Goal: Information Seeking & Learning: Learn about a topic

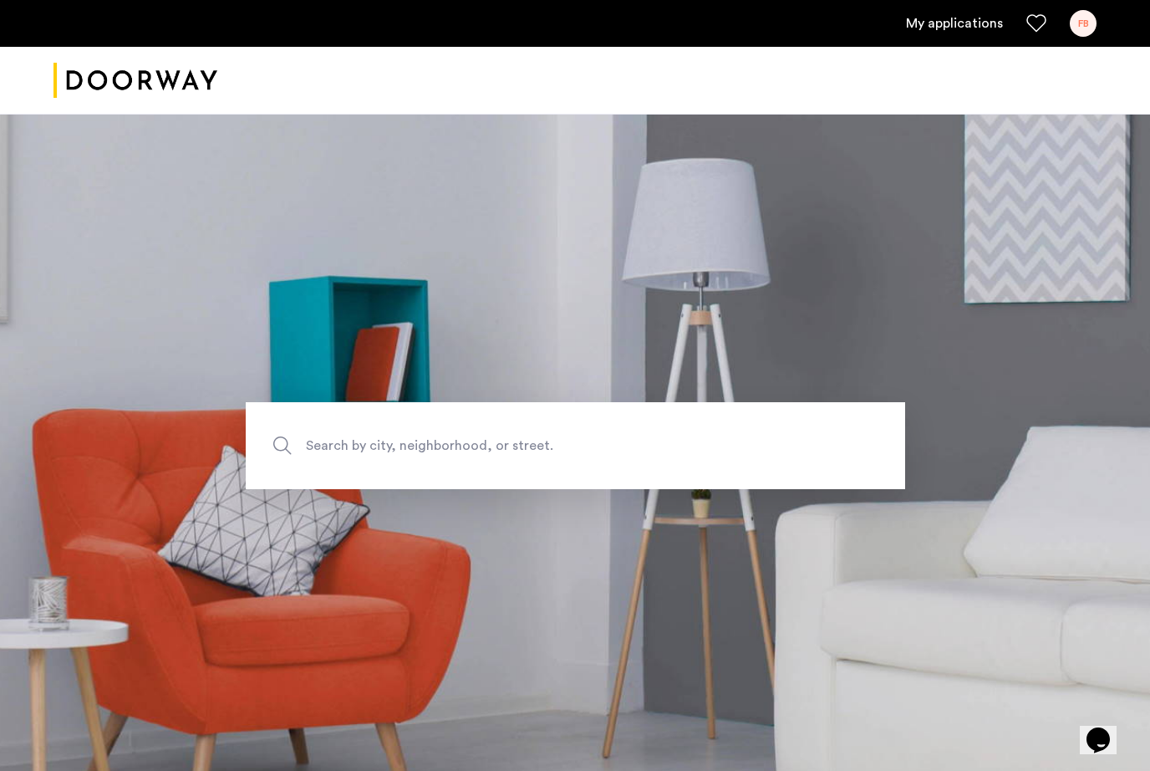
click at [439, 457] on span "Search by city, neighborhood, or street." at bounding box center [537, 446] width 462 height 23
click at [439, 472] on input "Search by city, neighborhood, or street." at bounding box center [576, 445] width 660 height 87
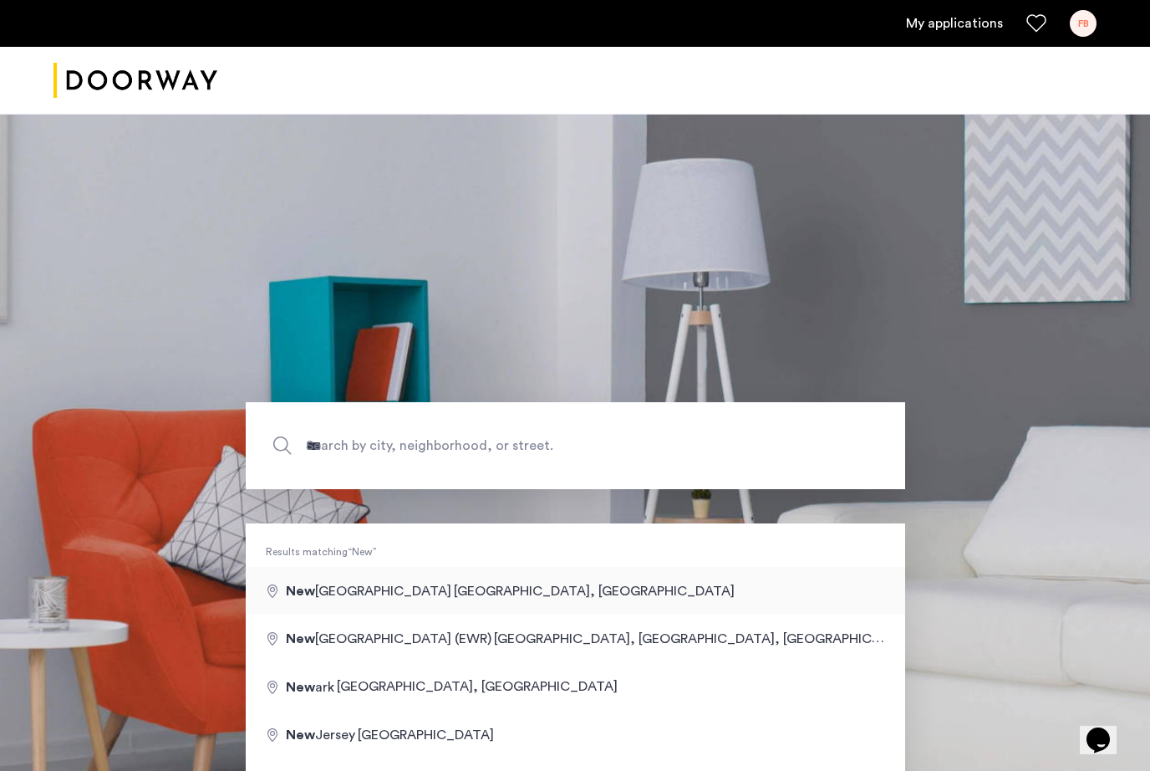
type input "**********"
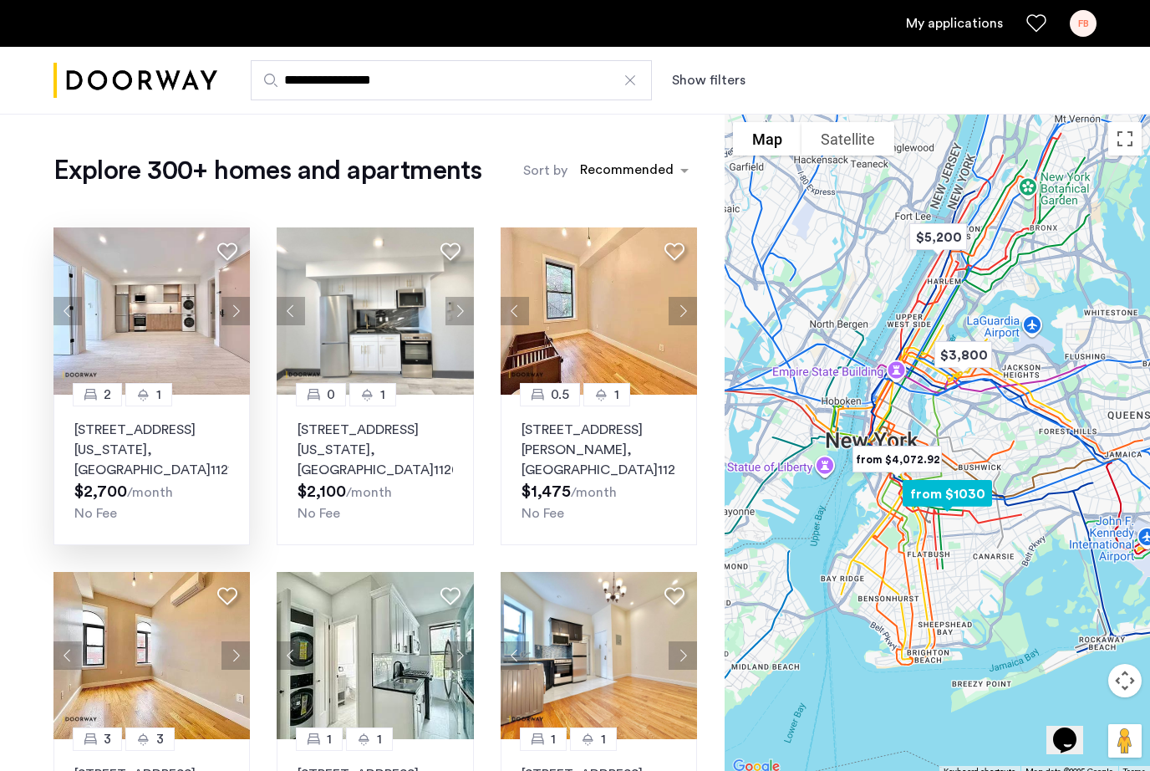
click at [181, 445] on span ", [GEOGRAPHIC_DATA]" at bounding box center [142, 459] width 136 height 33
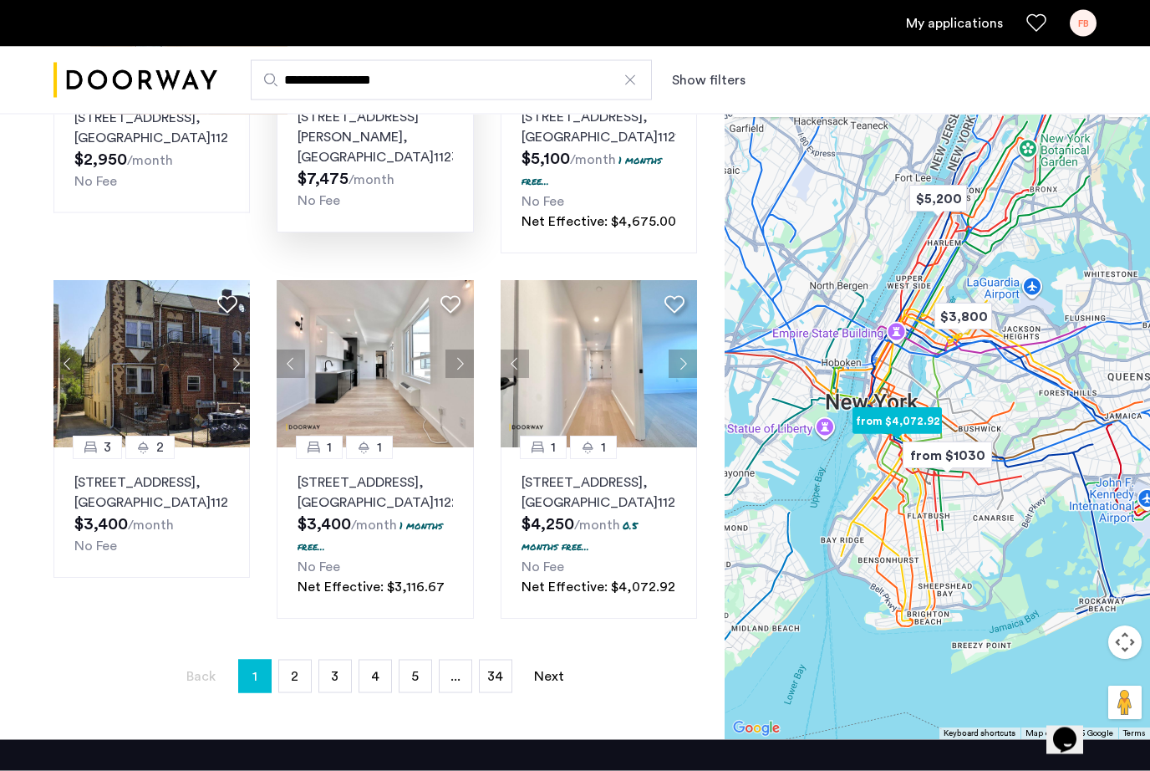
scroll to position [1003, 0]
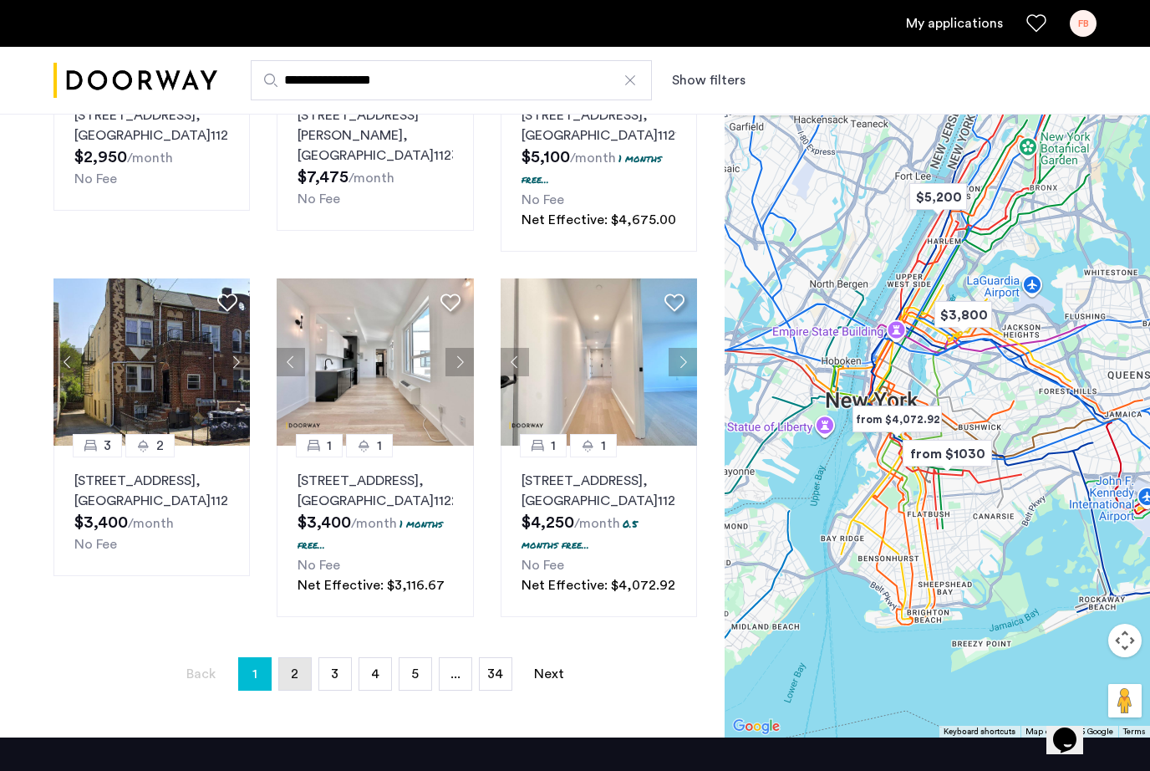
click at [297, 681] on span "2" at bounding box center [295, 673] width 8 height 13
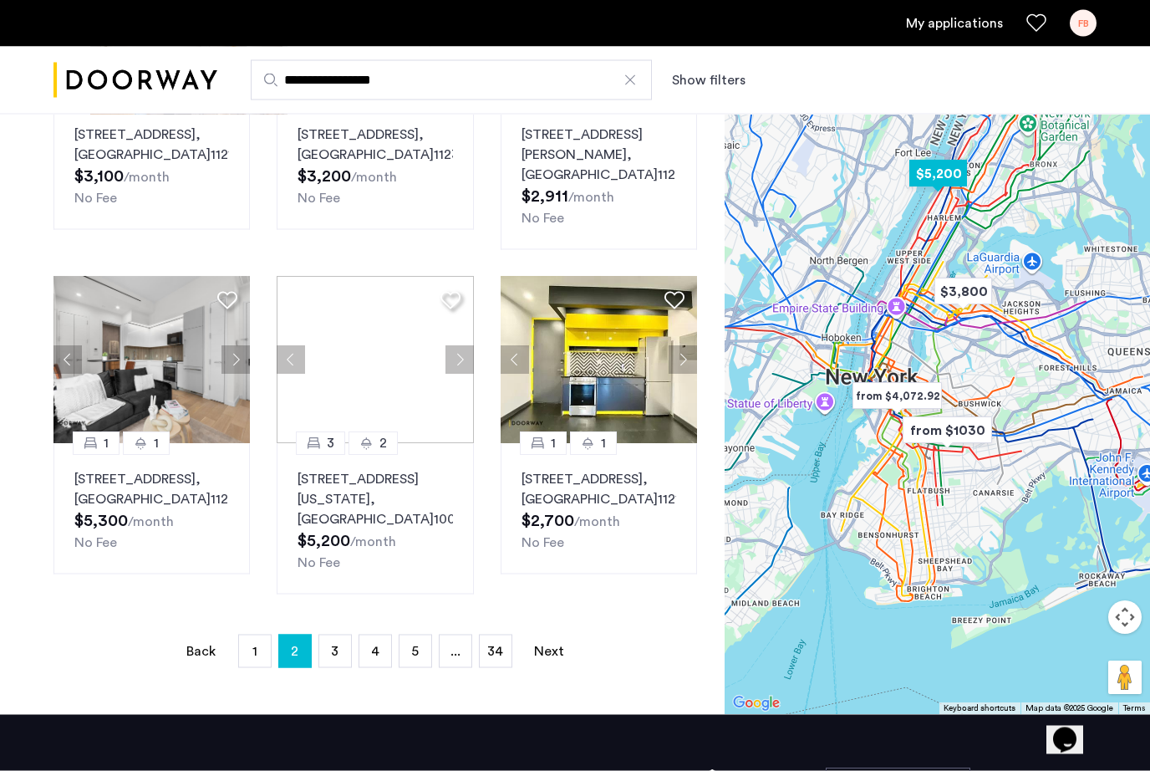
scroll to position [1018, 0]
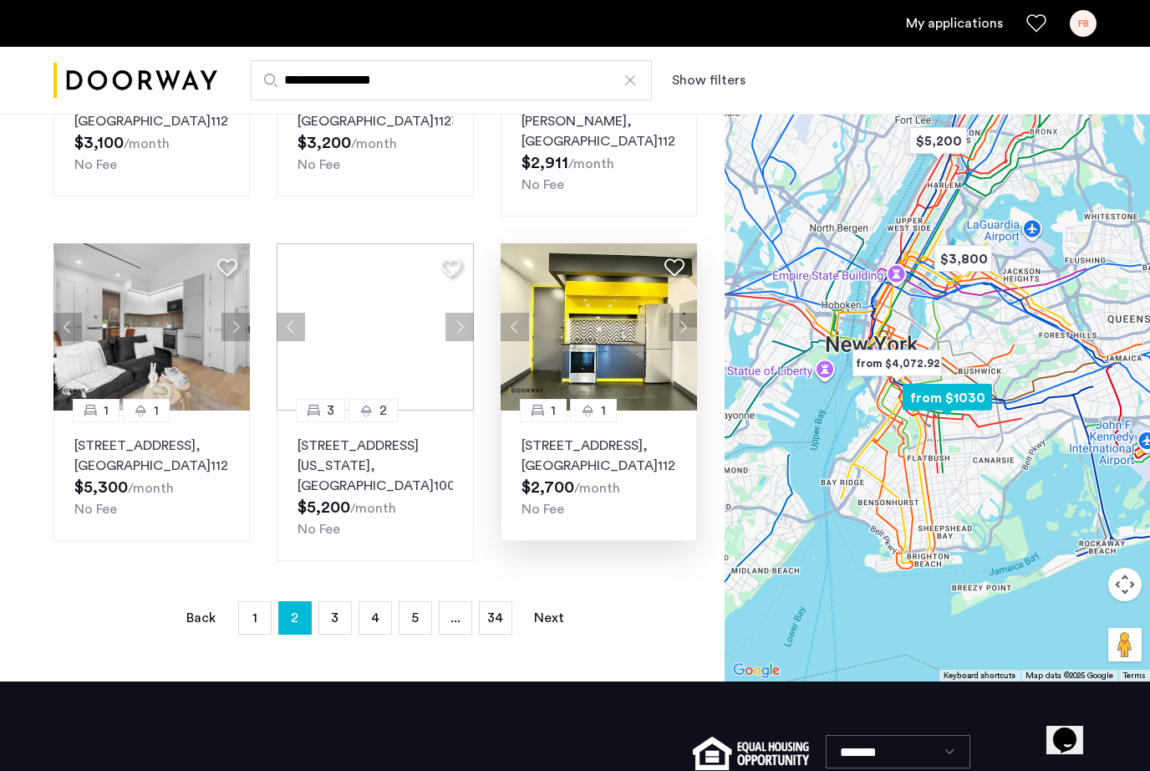
click at [681, 341] on button "Next apartment" at bounding box center [683, 327] width 28 height 28
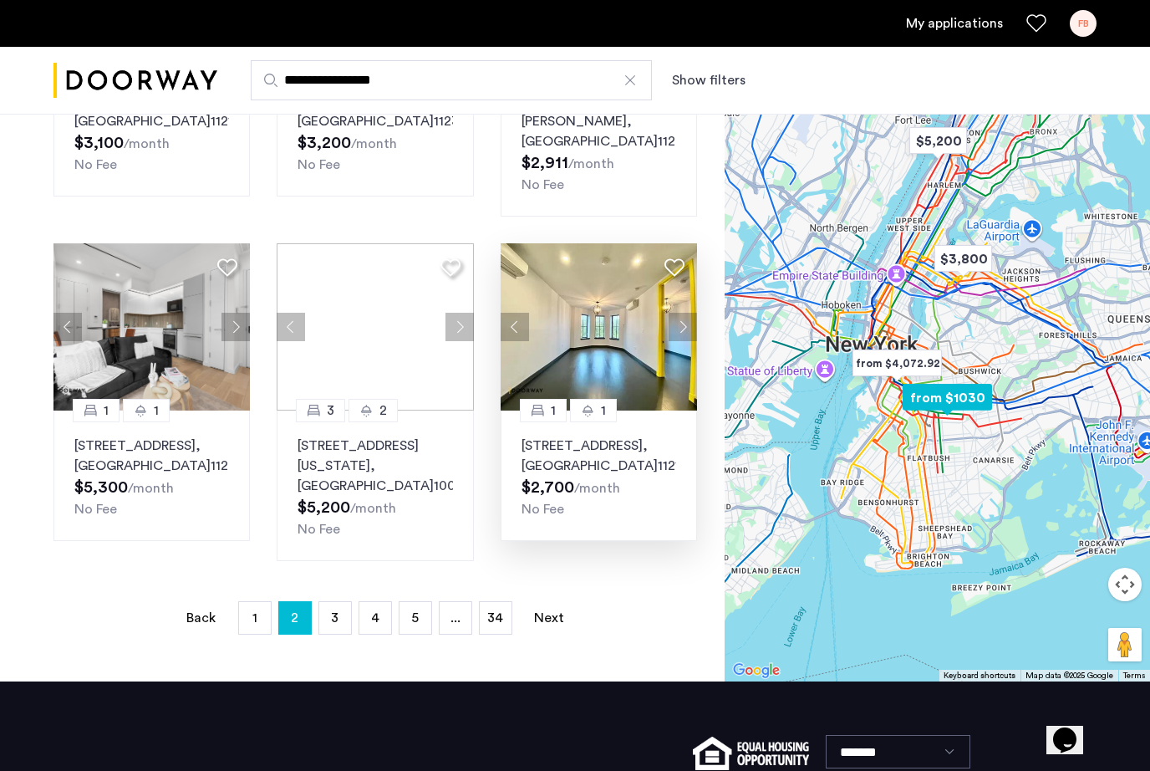
click at [681, 341] on button "Next apartment" at bounding box center [683, 327] width 28 height 28
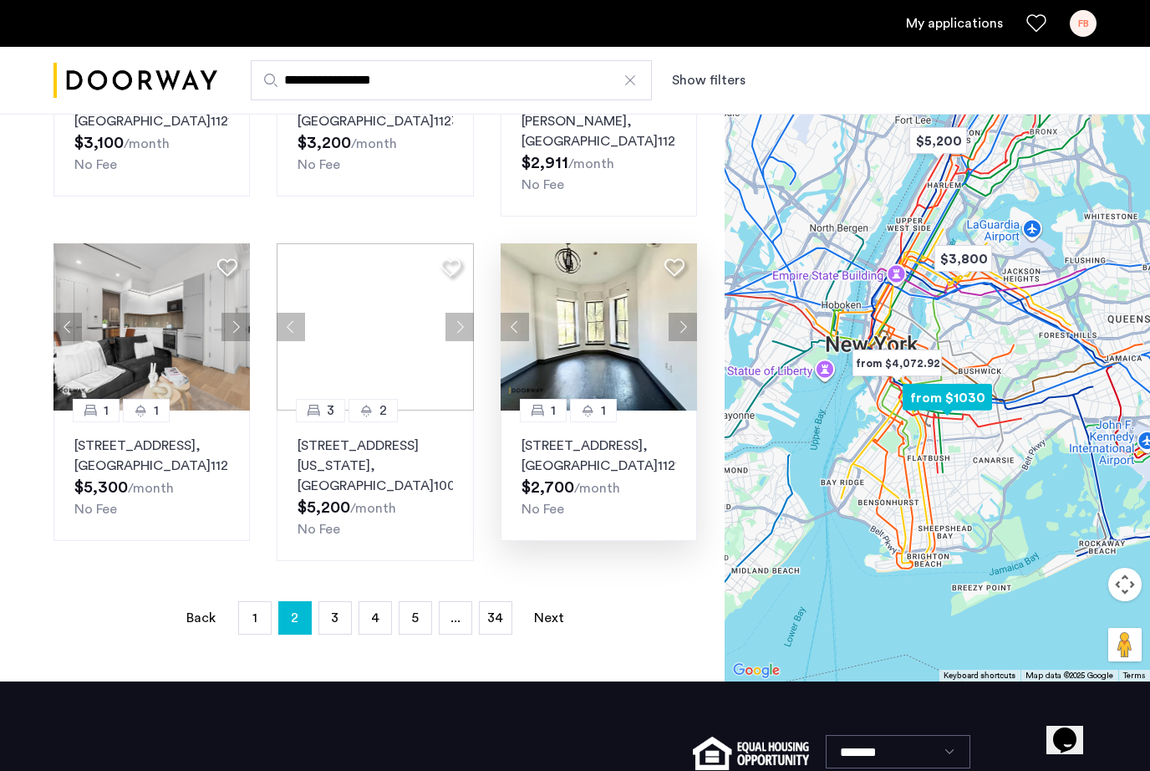
click at [681, 341] on button "Next apartment" at bounding box center [683, 327] width 28 height 28
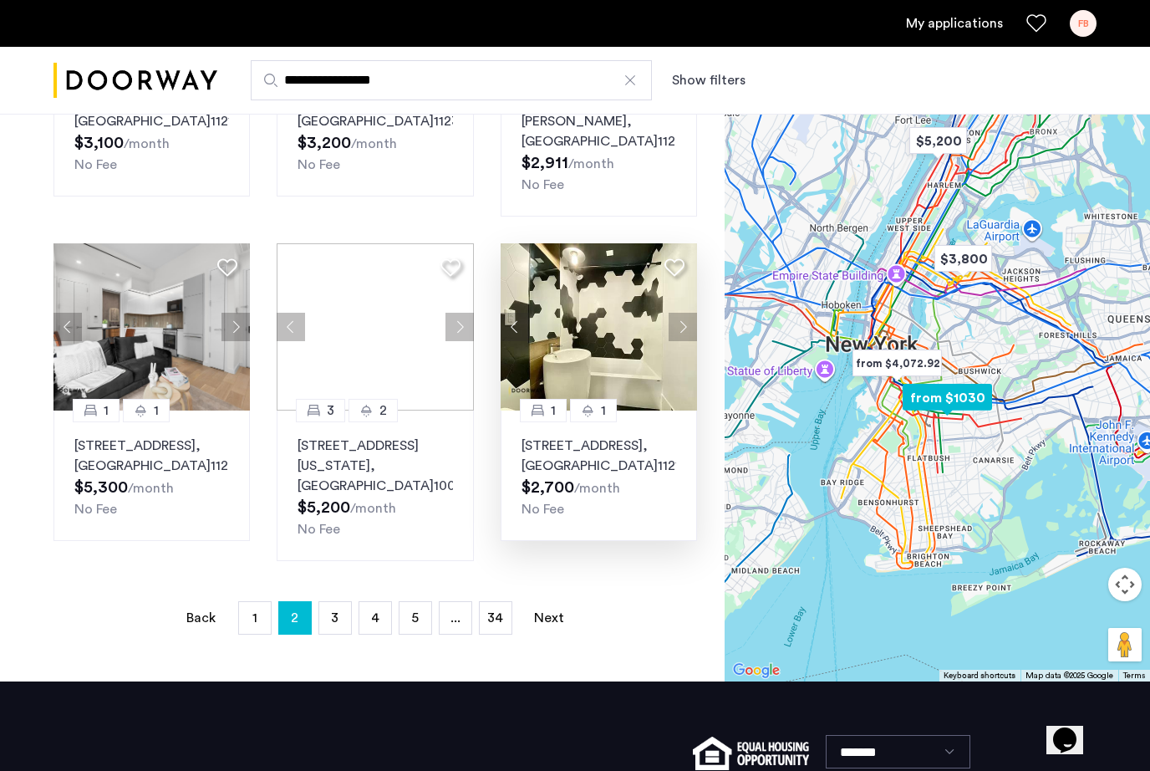
click at [681, 341] on button "Next apartment" at bounding box center [683, 327] width 28 height 28
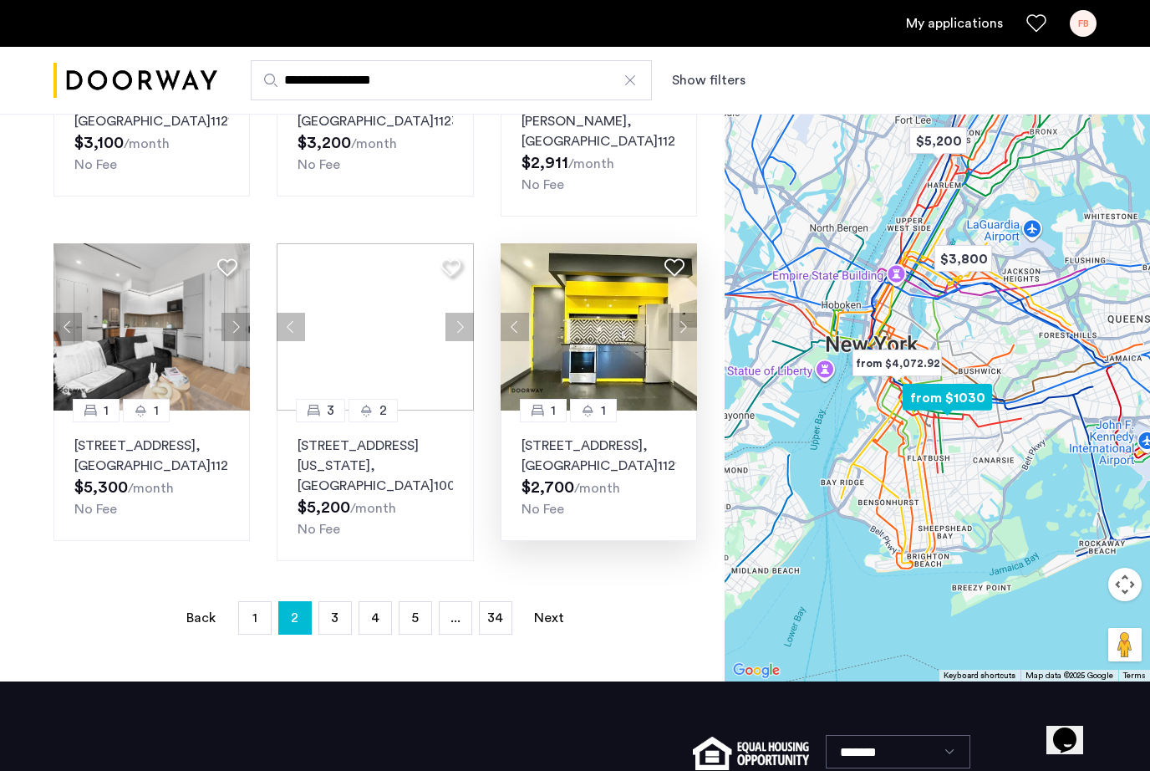
click at [681, 341] on button "Next apartment" at bounding box center [683, 327] width 28 height 28
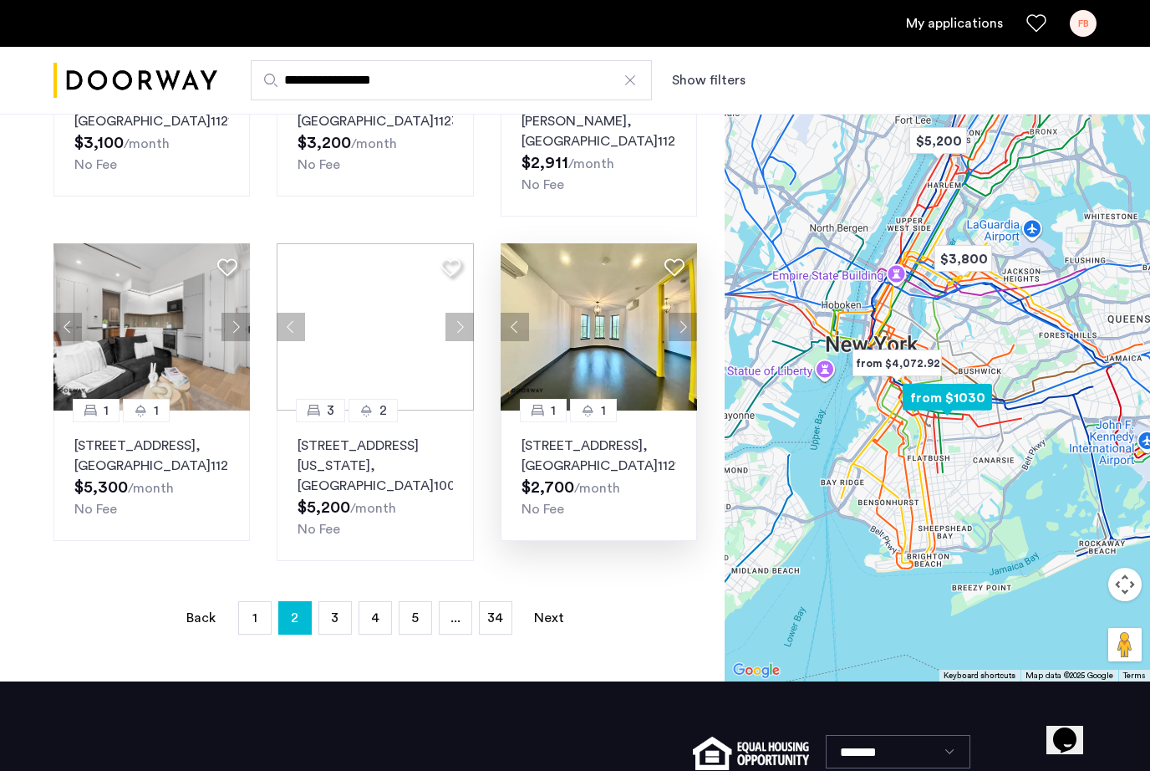
click at [681, 341] on button "Next apartment" at bounding box center [683, 327] width 28 height 28
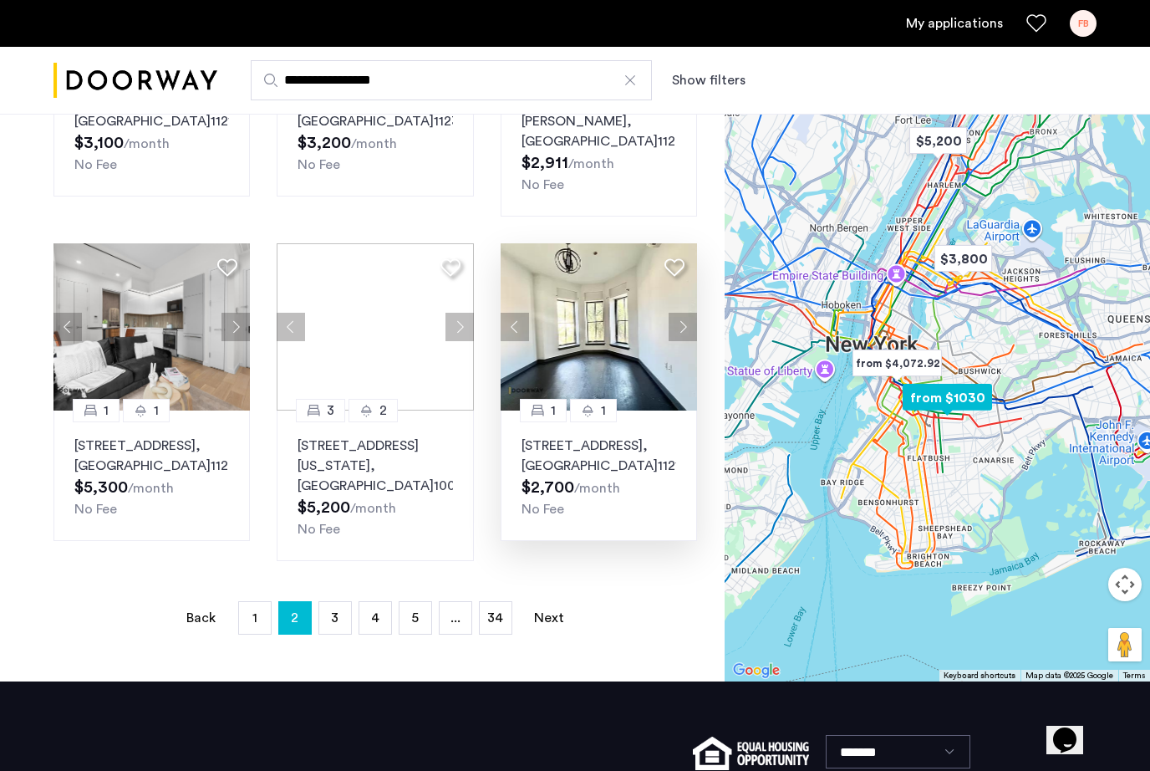
click at [681, 341] on button "Next apartment" at bounding box center [683, 327] width 28 height 28
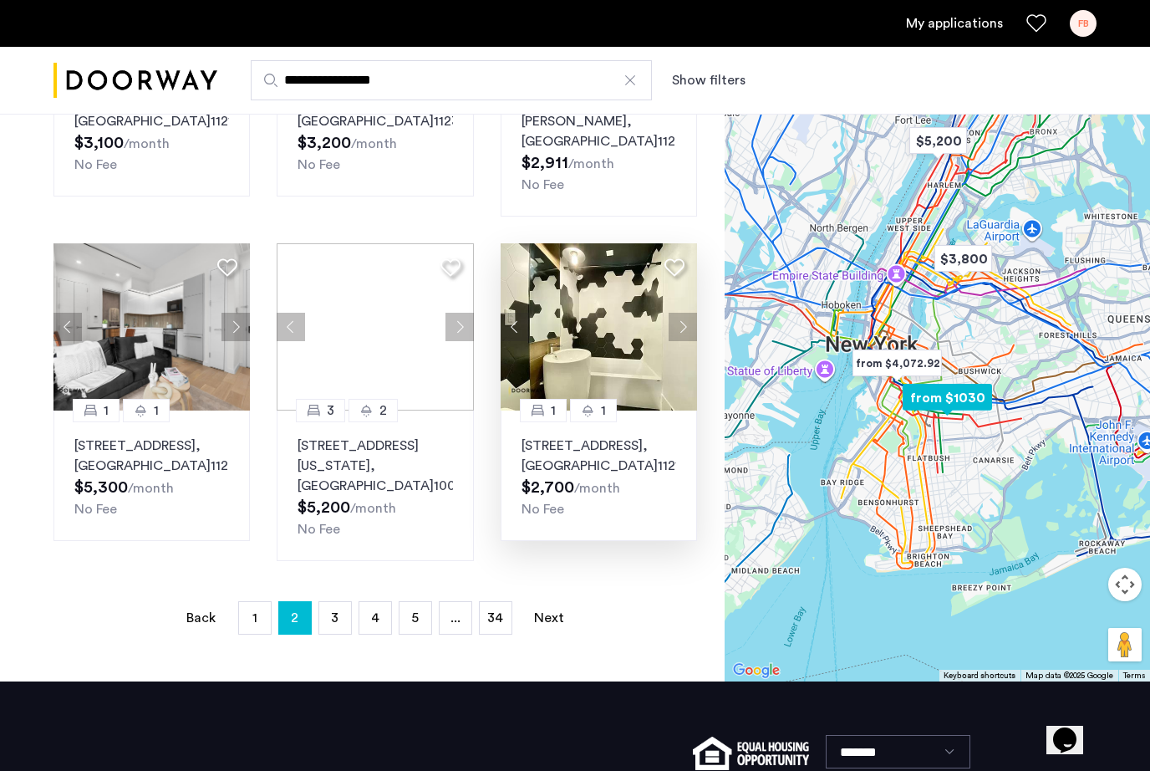
click at [681, 341] on button "Next apartment" at bounding box center [683, 327] width 28 height 28
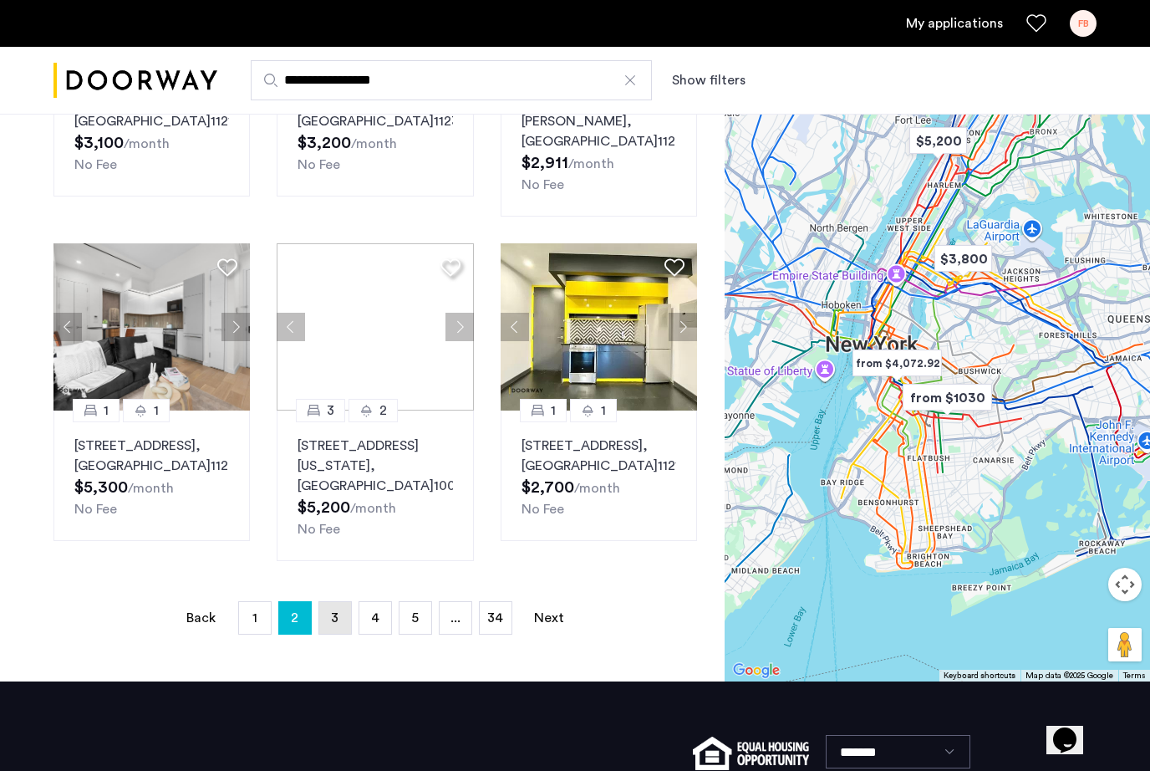
click at [349, 634] on link "page 3" at bounding box center [335, 618] width 32 height 32
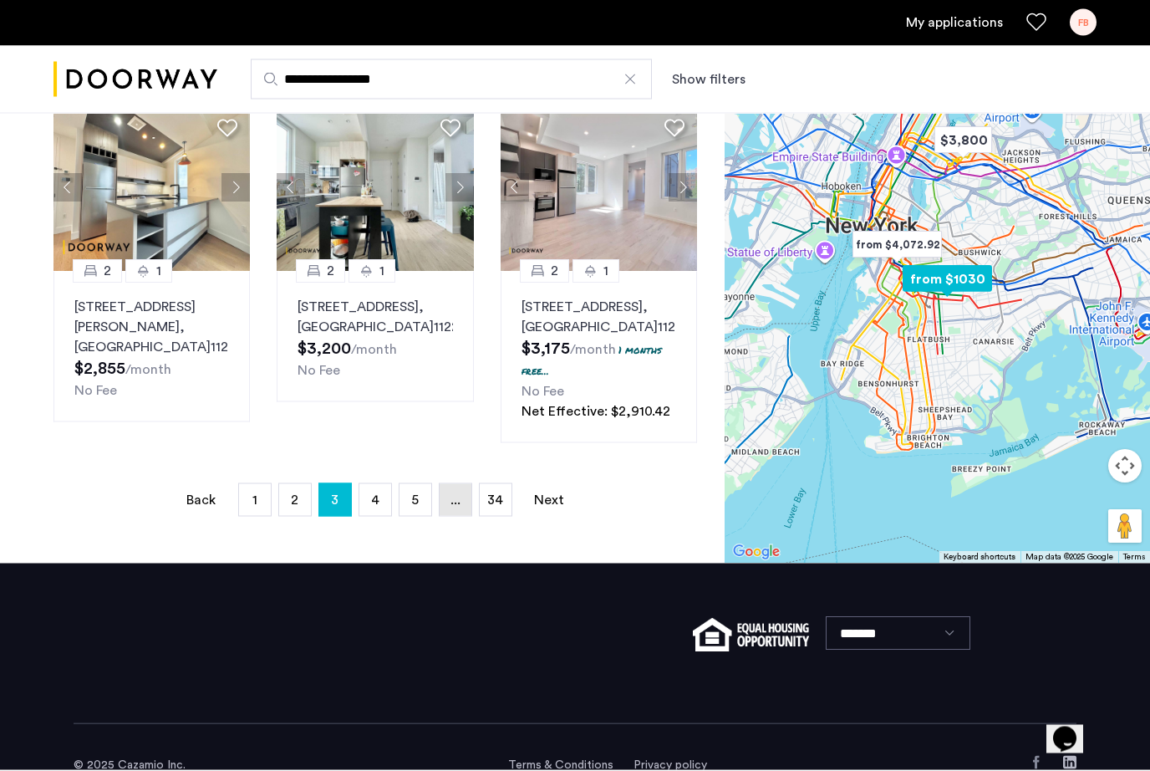
scroll to position [1176, 0]
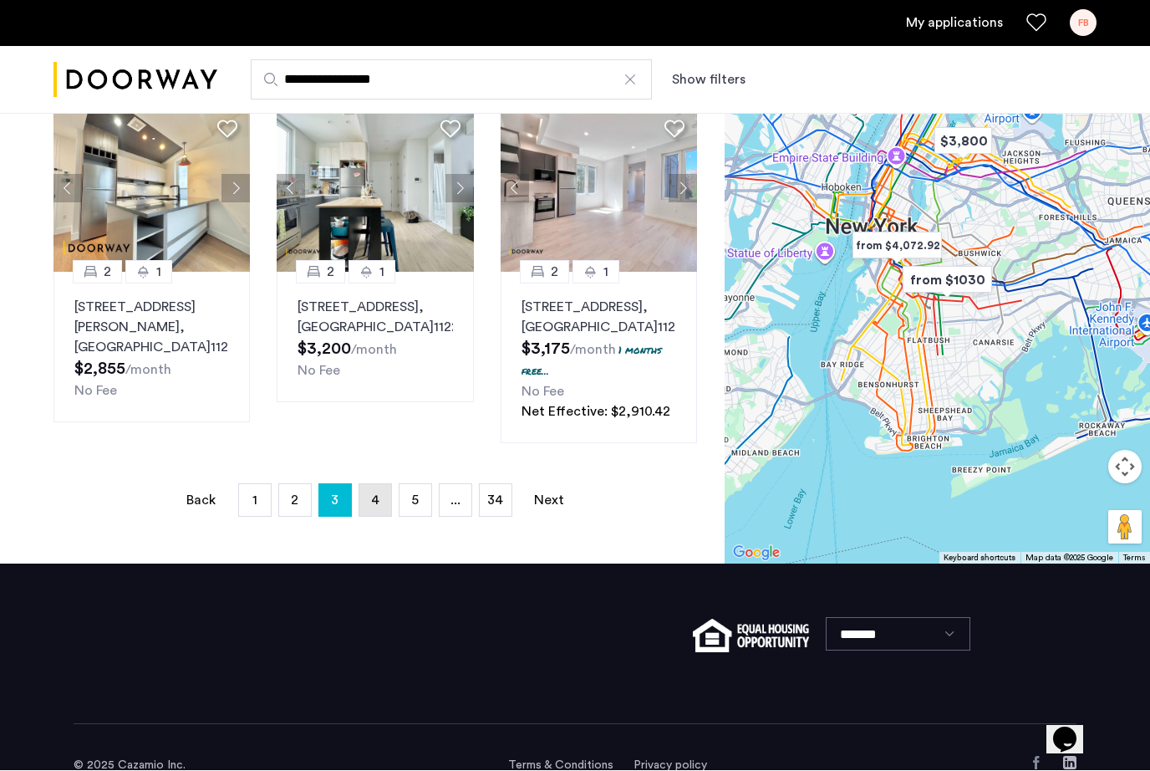
click at [373, 517] on link "page 4" at bounding box center [376, 501] width 32 height 32
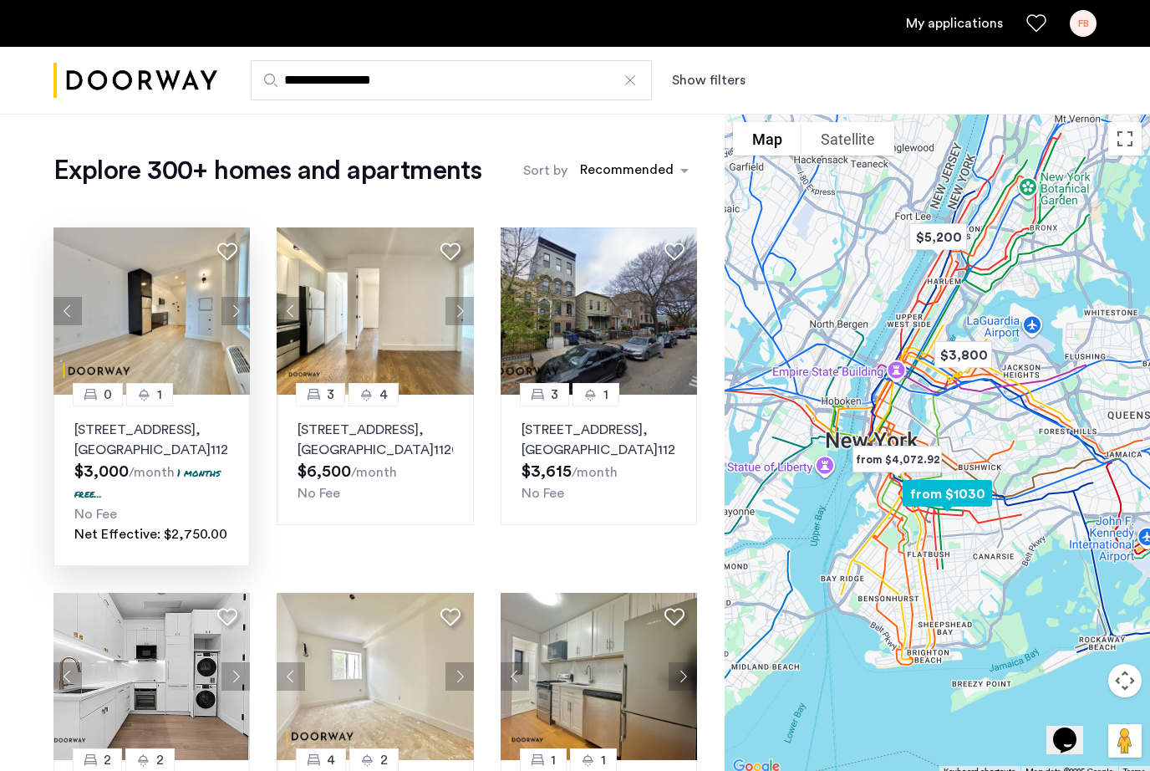
click at [185, 449] on span ", [GEOGRAPHIC_DATA]" at bounding box center [142, 439] width 136 height 33
click at [629, 79] on div at bounding box center [630, 80] width 17 height 17
click at [629, 79] on input "**********" at bounding box center [451, 80] width 401 height 40
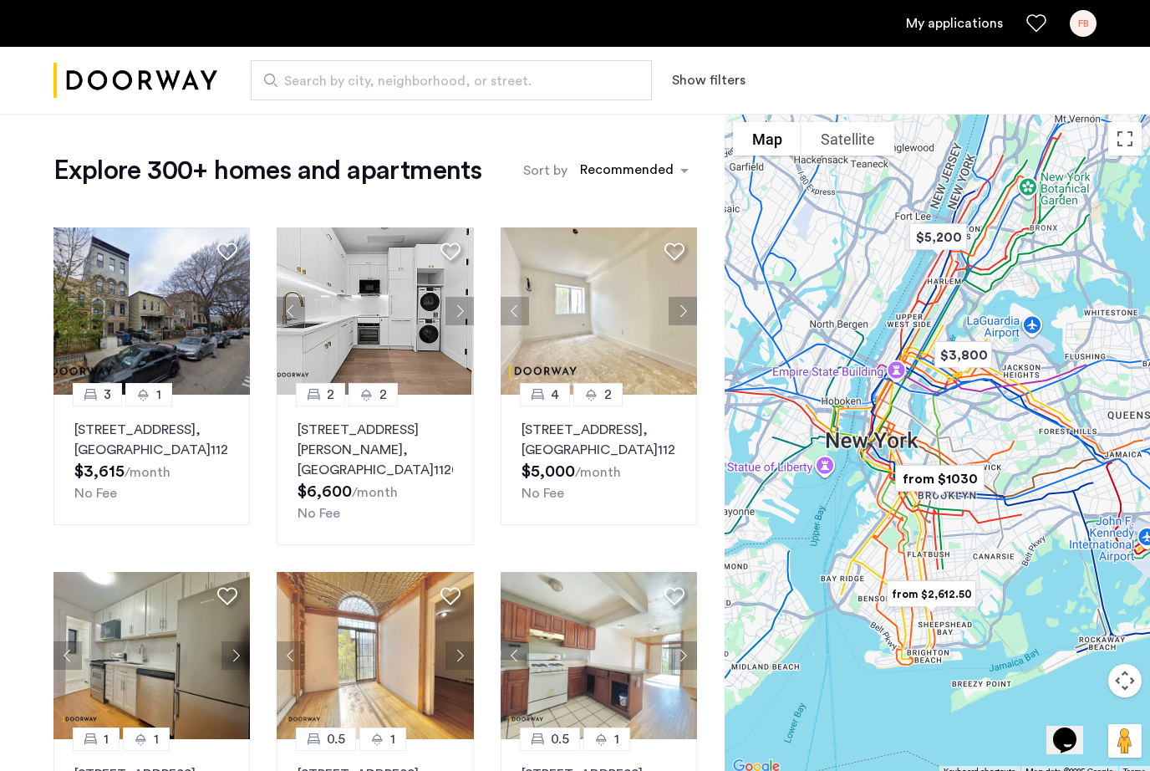
click at [374, 81] on span "Search by city, neighborhood, or street." at bounding box center [444, 81] width 321 height 20
click at [374, 81] on input "Search by city, neighborhood, or street." at bounding box center [451, 80] width 401 height 40
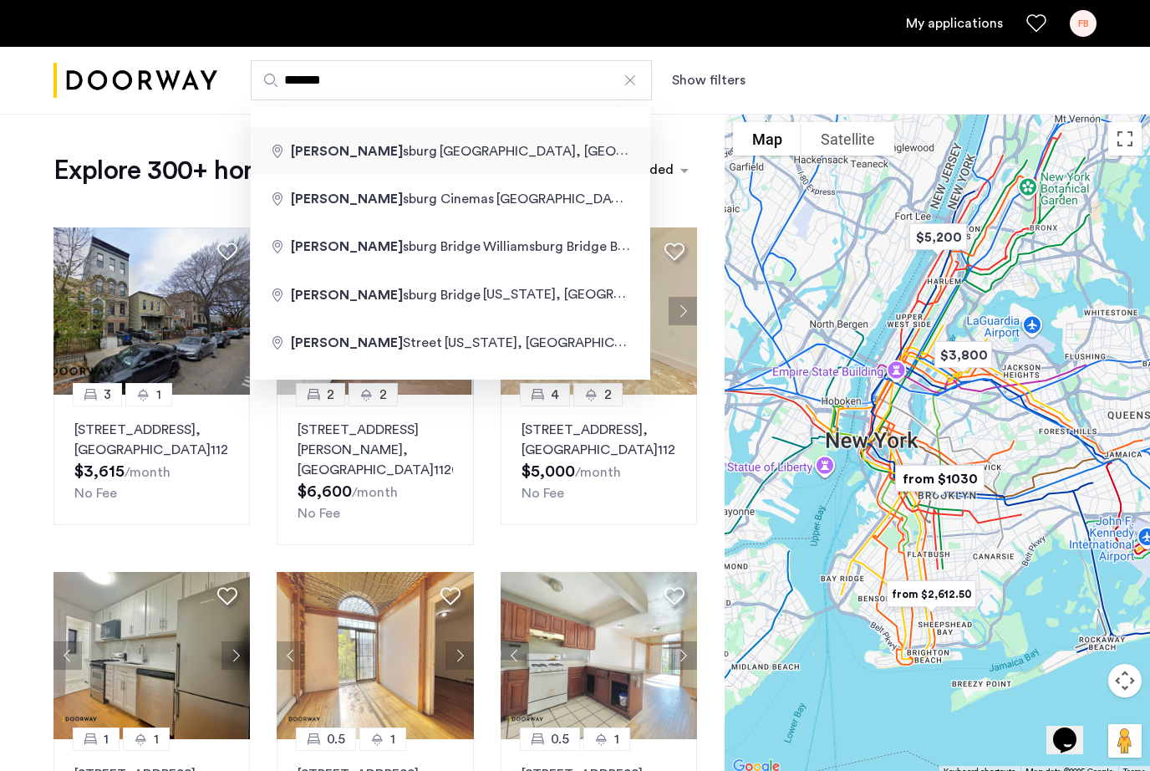
type input "**********"
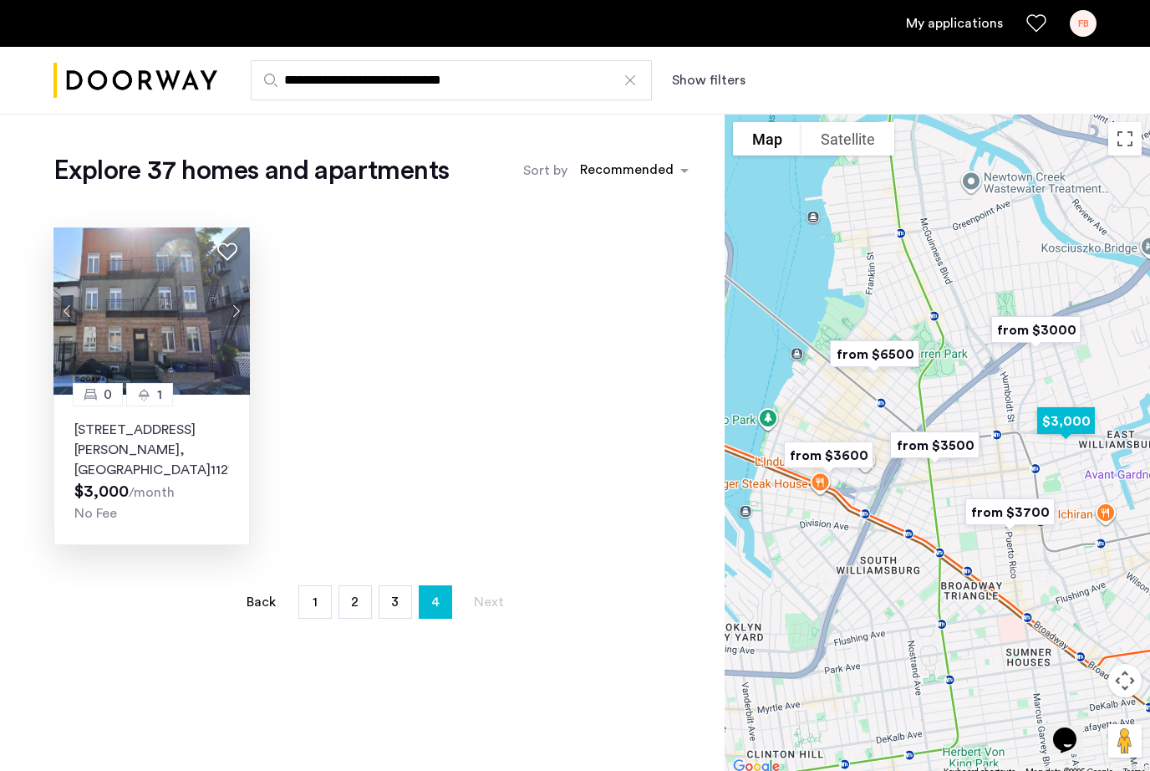
click at [232, 319] on button "Next apartment" at bounding box center [236, 311] width 28 height 28
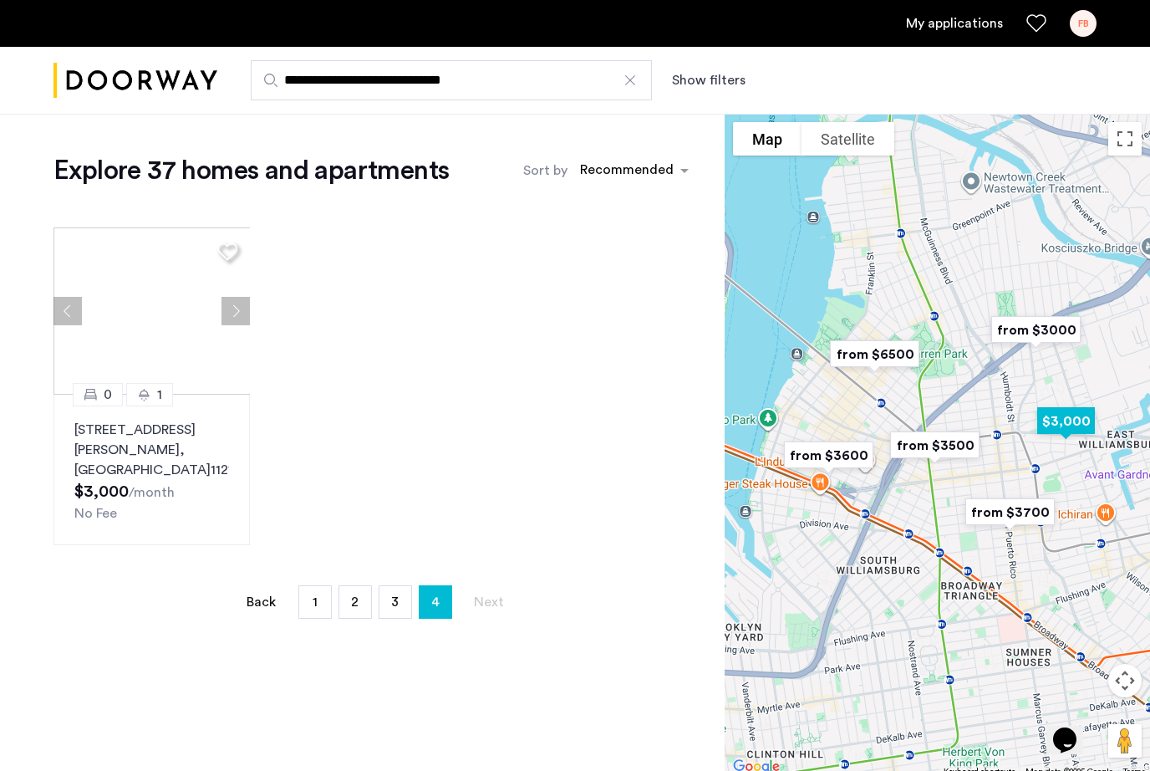
click at [233, 319] on button "Next apartment" at bounding box center [236, 311] width 28 height 28
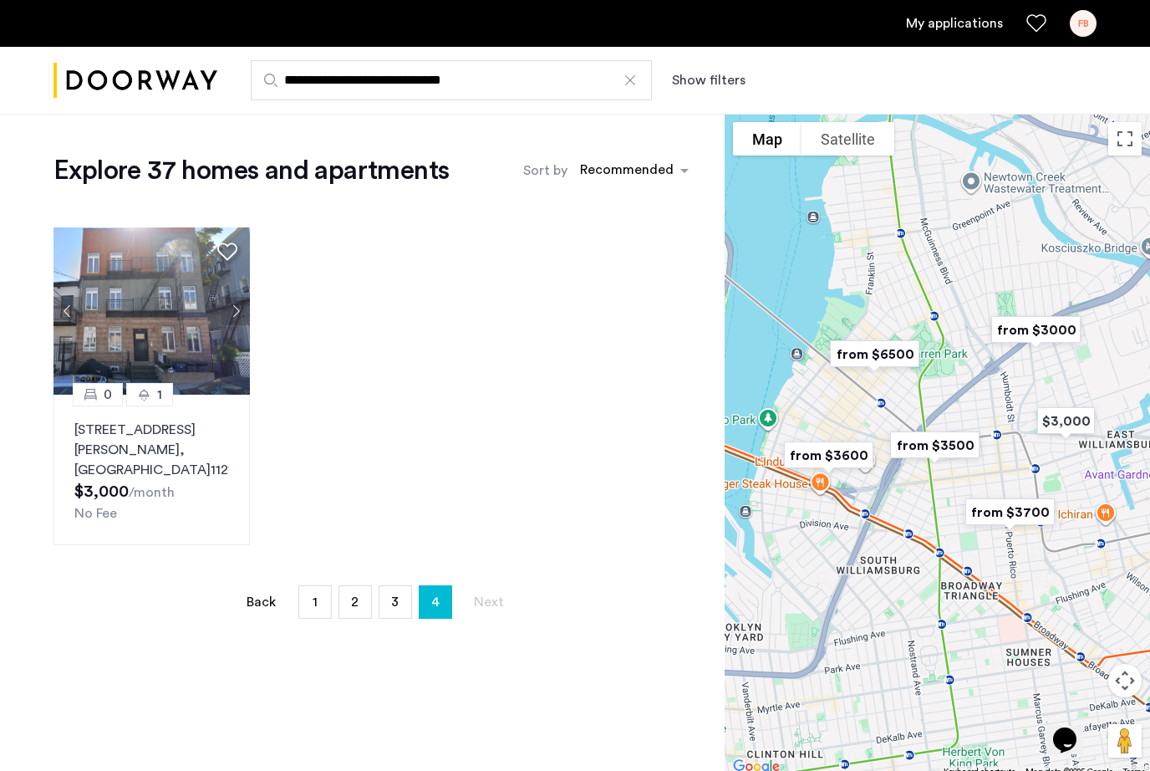
click at [634, 79] on div at bounding box center [630, 80] width 17 height 17
click at [634, 79] on input "**********" at bounding box center [451, 80] width 401 height 40
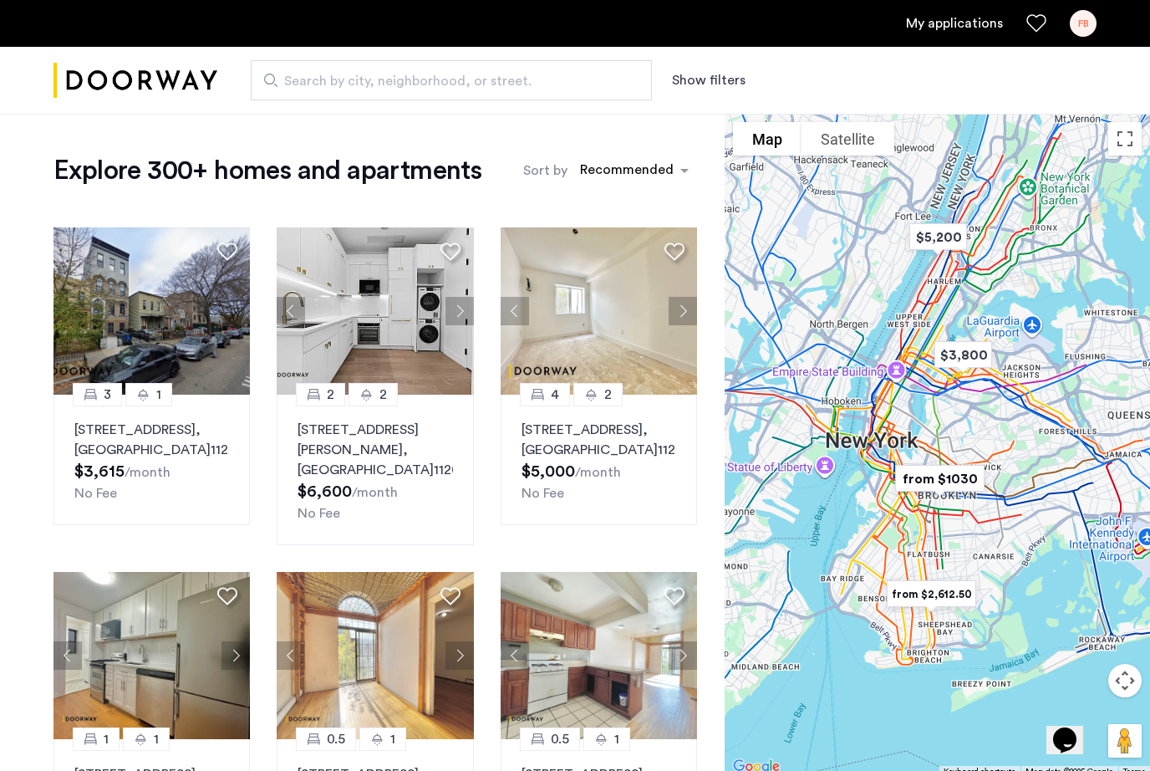
click at [441, 86] on span "Search by city, neighborhood, or street." at bounding box center [444, 81] width 321 height 20
click at [441, 86] on input "Search by city, neighborhood, or street." at bounding box center [451, 80] width 401 height 40
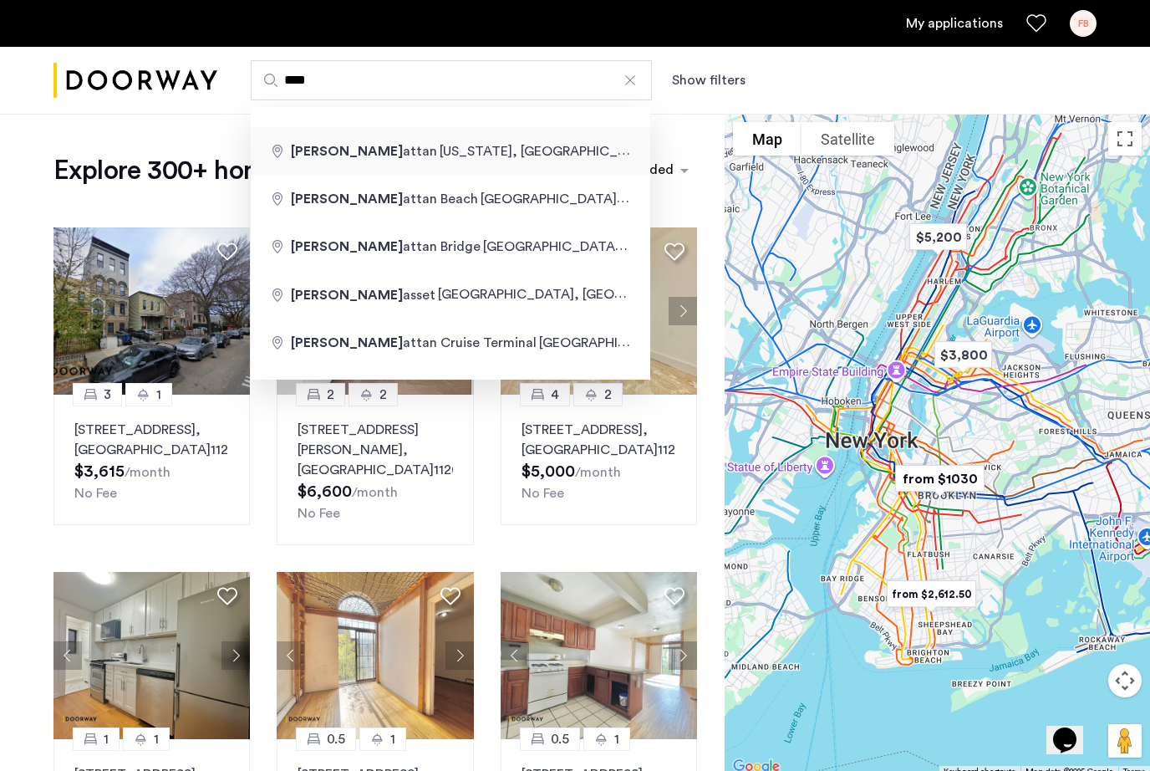
type input "**********"
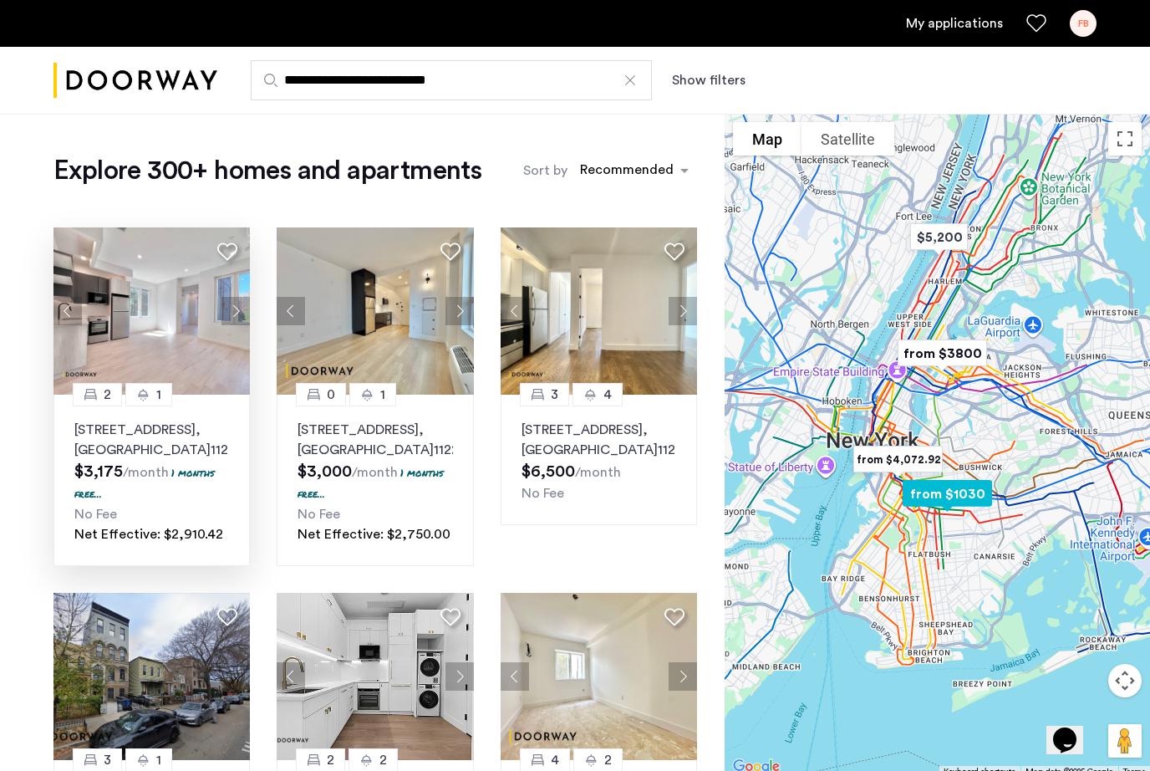
click at [241, 317] on button "Next apartment" at bounding box center [236, 311] width 28 height 28
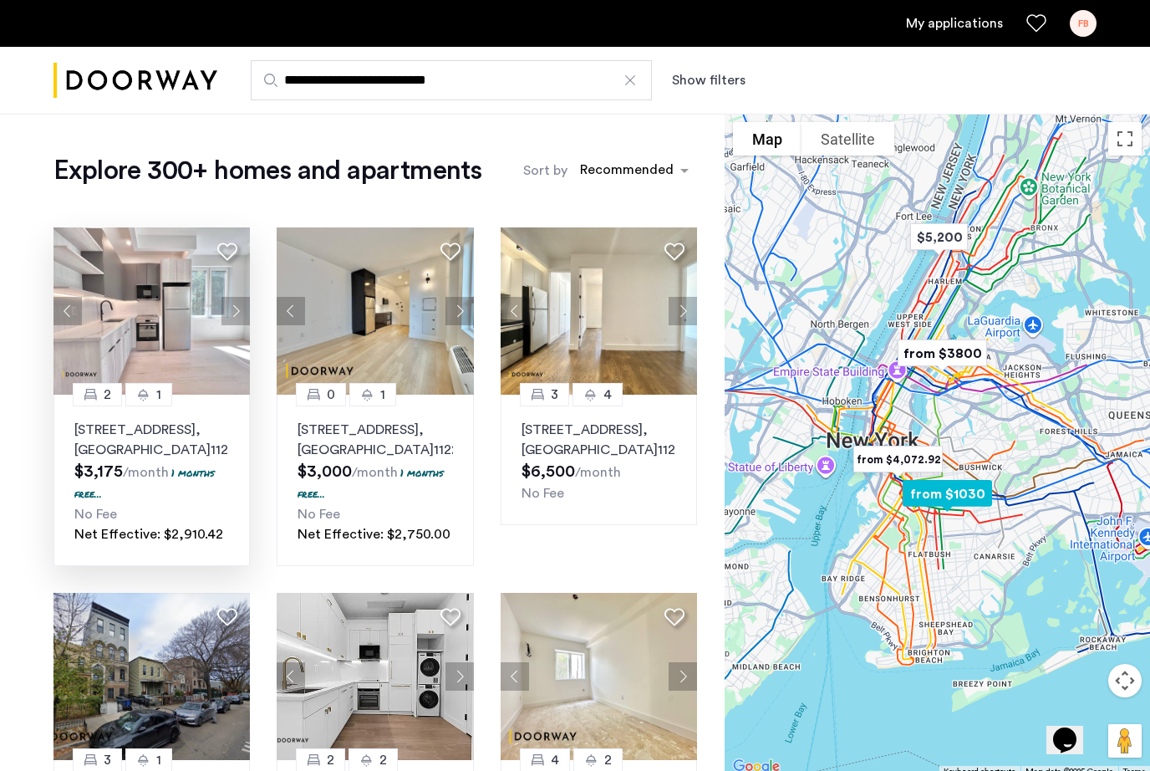
click at [241, 317] on button "Next apartment" at bounding box center [236, 311] width 28 height 28
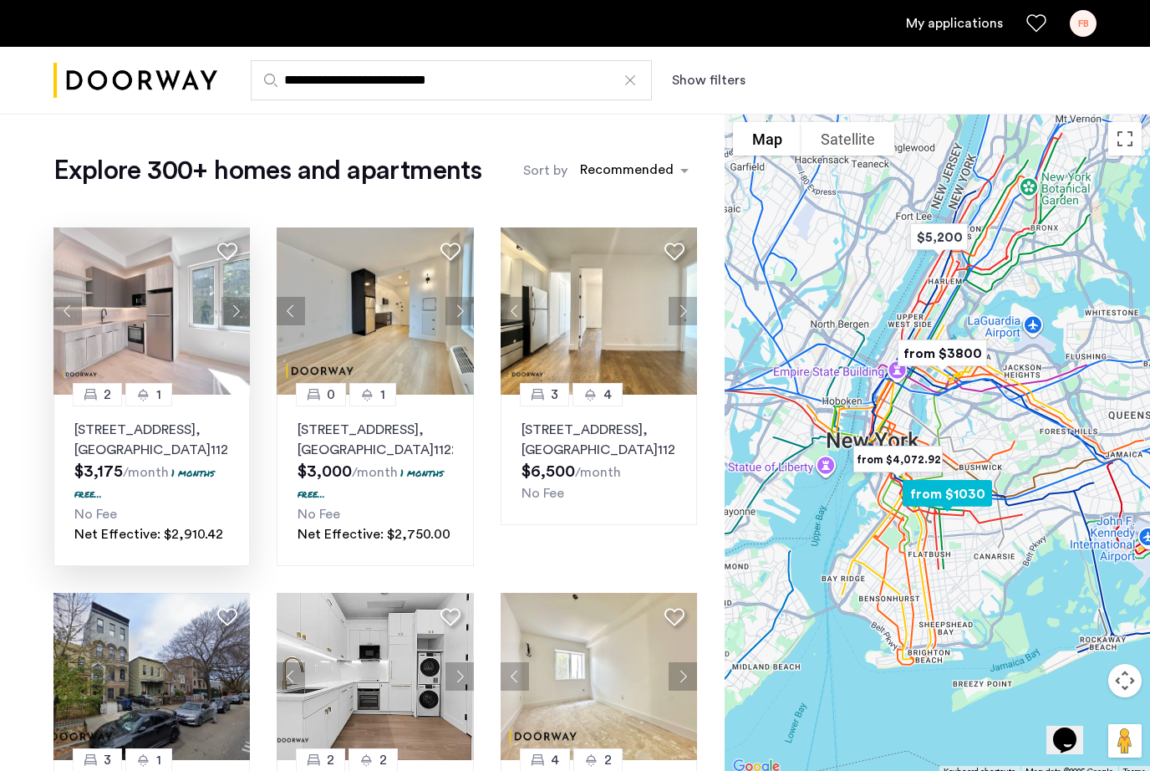
click at [241, 317] on button "Next apartment" at bounding box center [236, 311] width 28 height 28
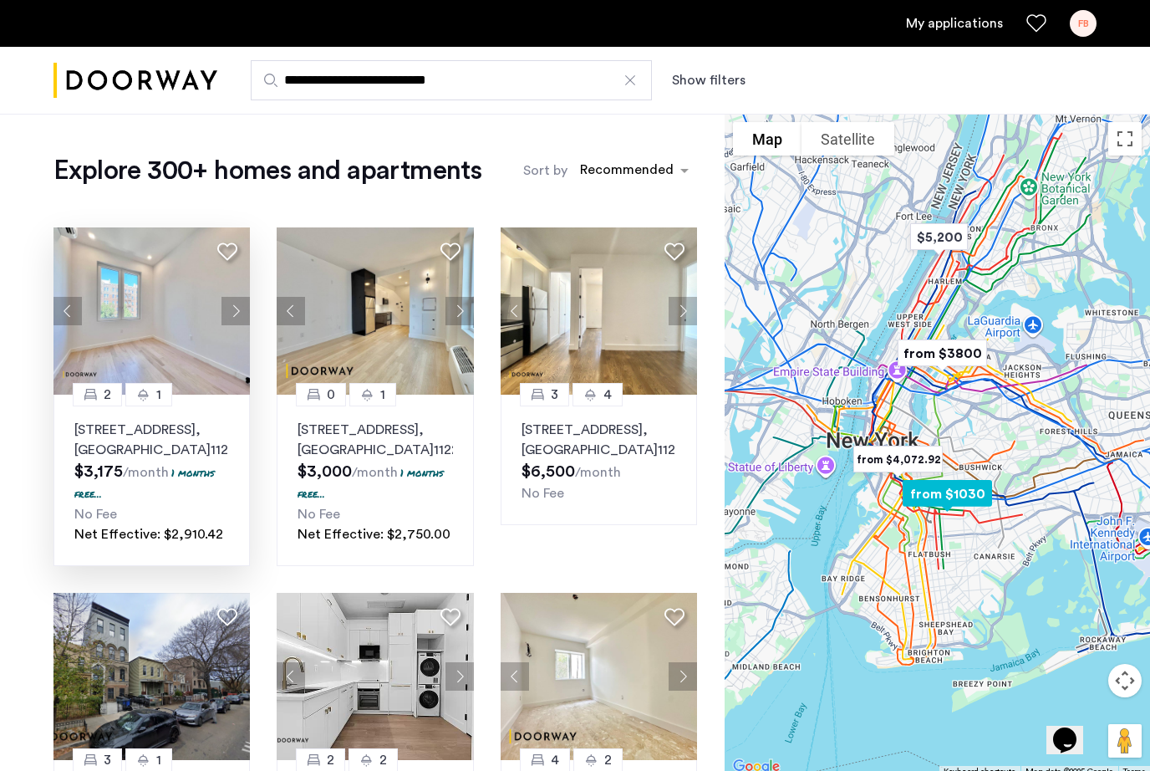
click at [241, 317] on button "Next apartment" at bounding box center [236, 311] width 28 height 28
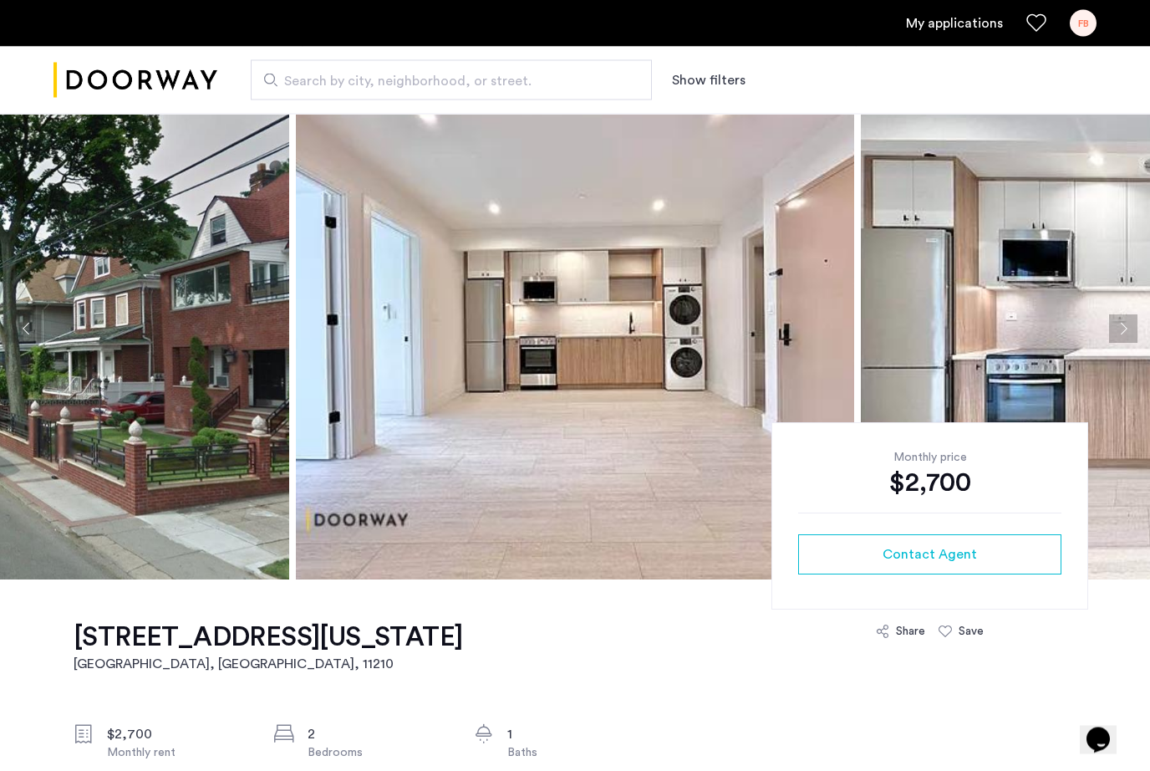
scroll to position [36, 0]
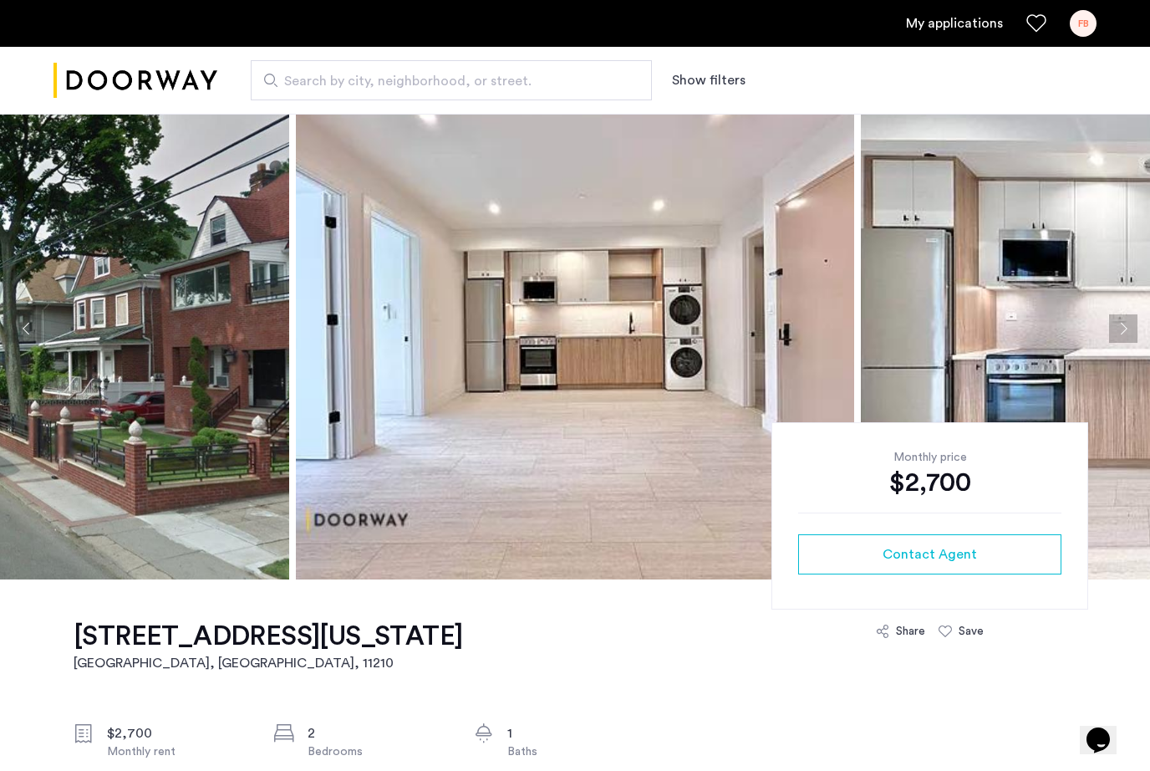
click at [1125, 332] on button "Next apartment" at bounding box center [1123, 328] width 28 height 28
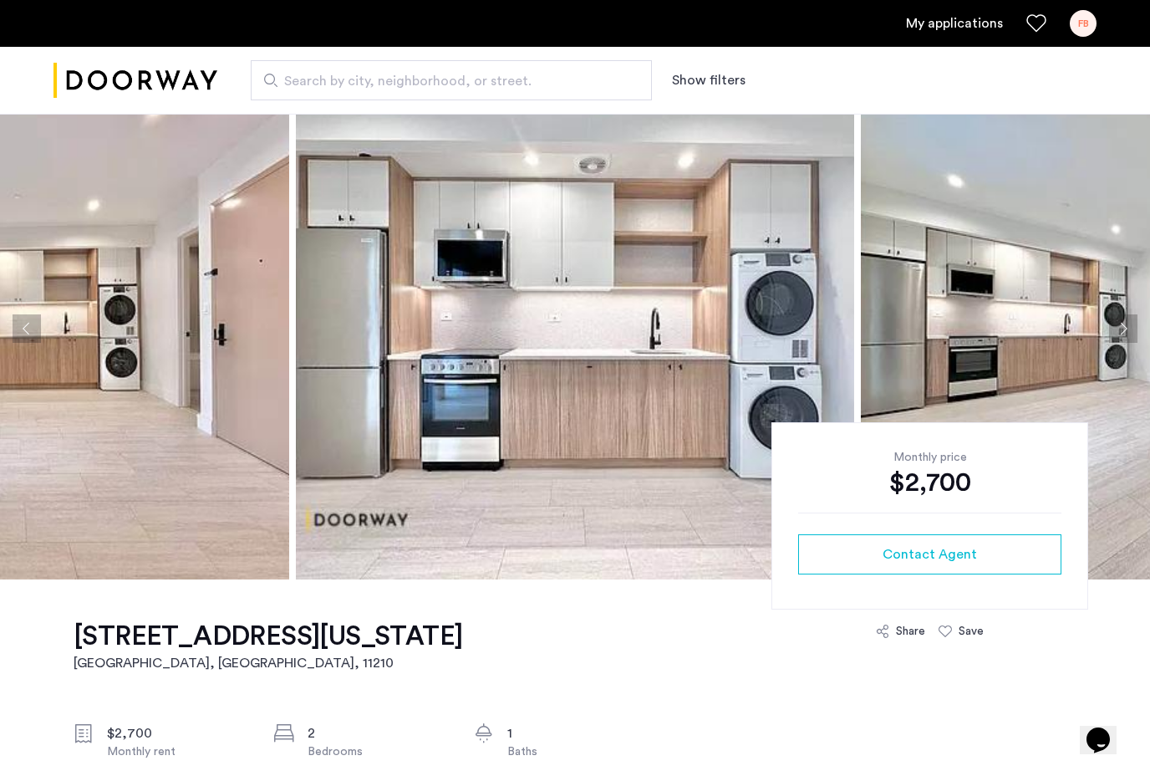
click at [1125, 332] on button "Next apartment" at bounding box center [1123, 328] width 28 height 28
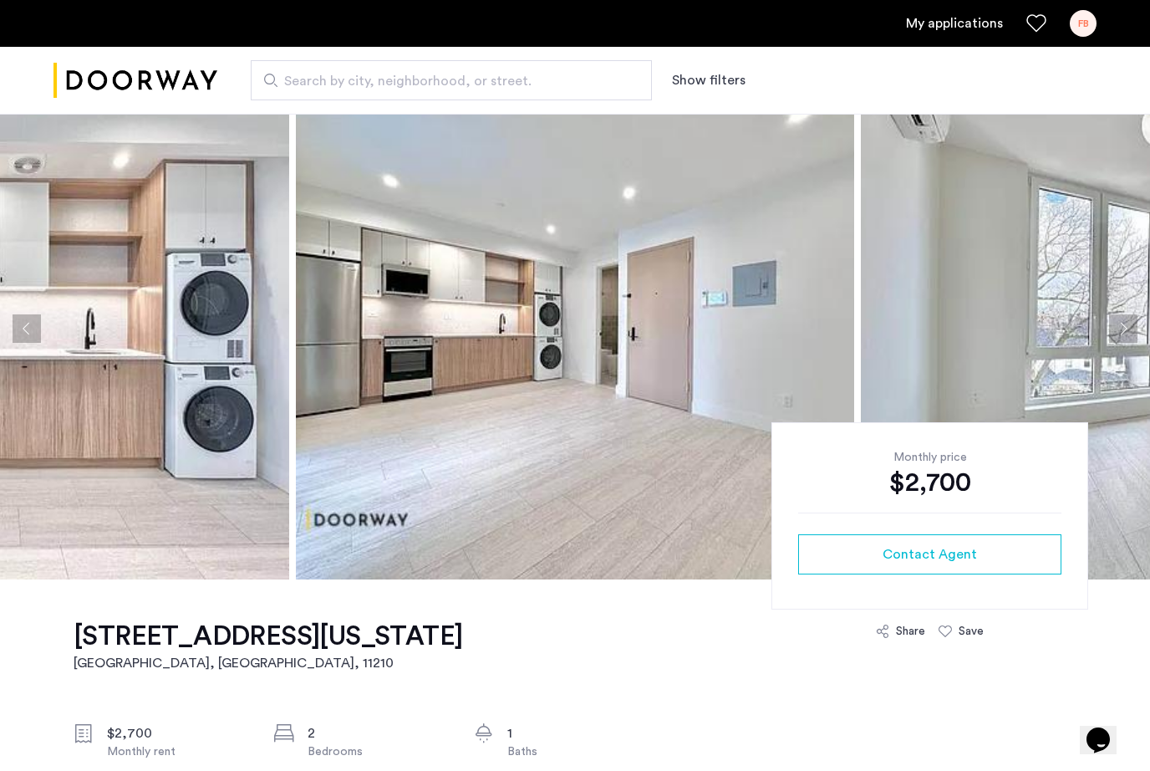
click at [1125, 333] on button "Next apartment" at bounding box center [1123, 328] width 28 height 28
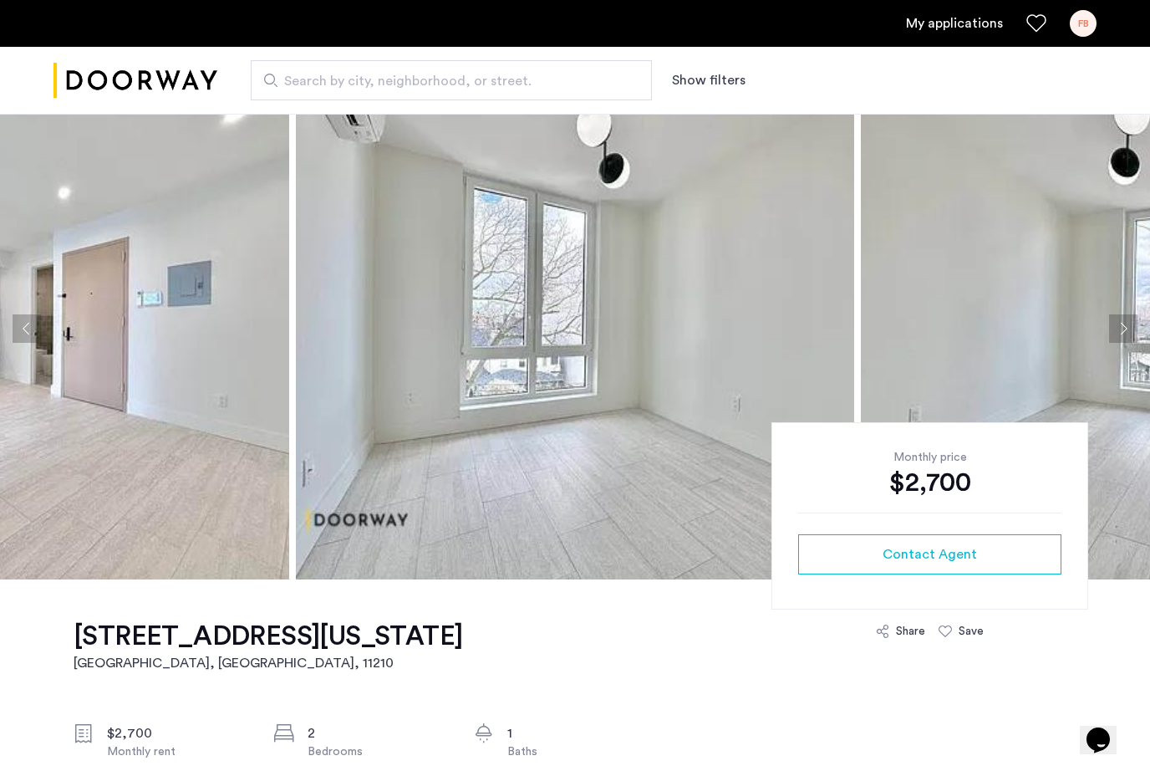
click at [1126, 334] on button "Next apartment" at bounding box center [1123, 328] width 28 height 28
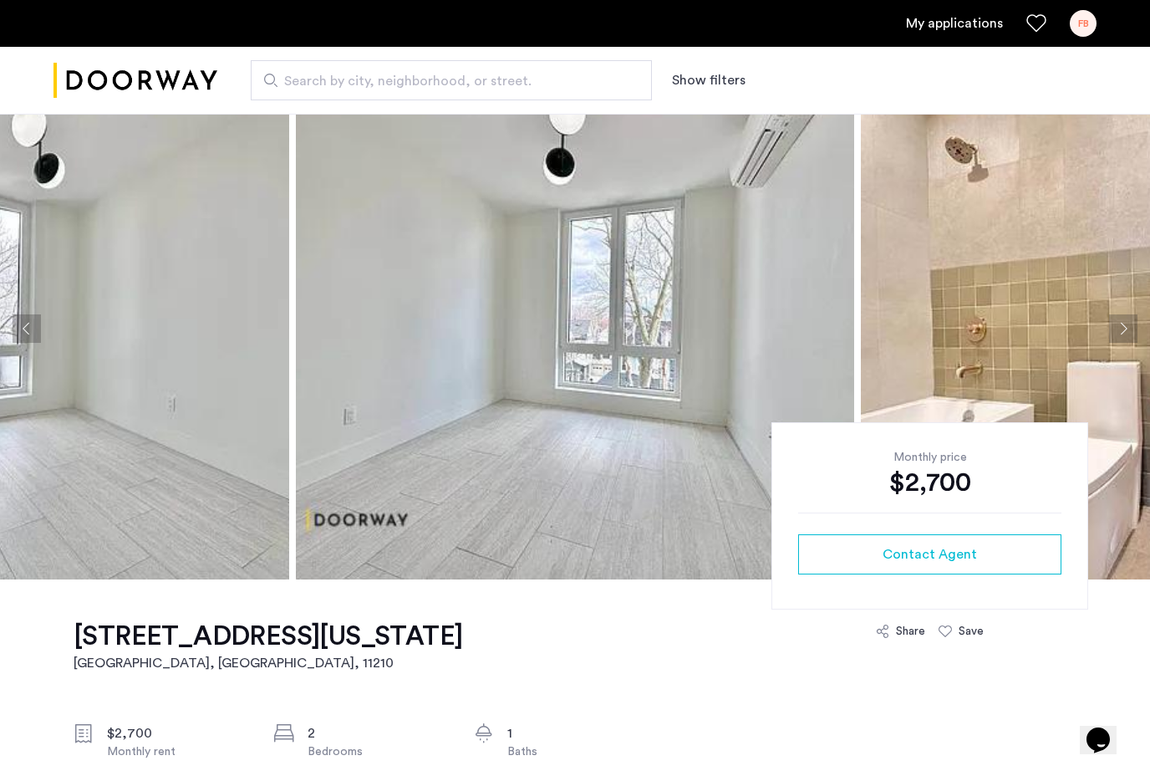
click at [1126, 334] on button "Next apartment" at bounding box center [1123, 328] width 28 height 28
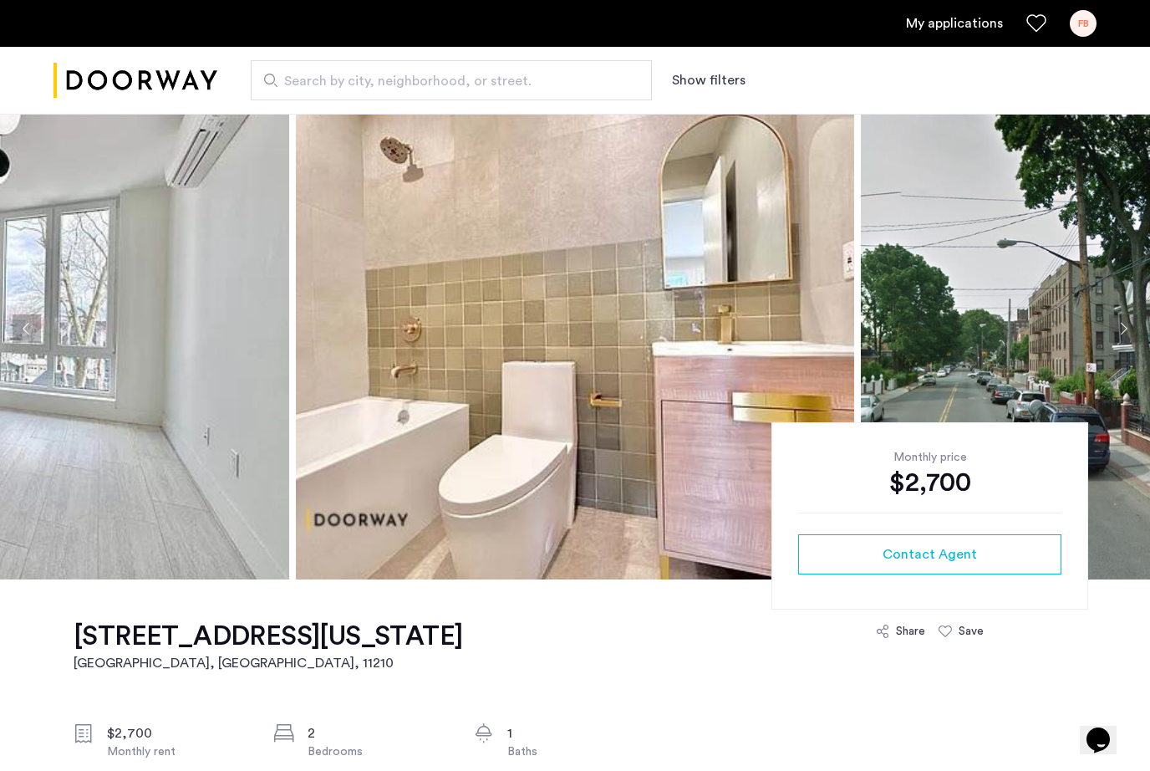
click at [1126, 334] on button "Next apartment" at bounding box center [1123, 328] width 28 height 28
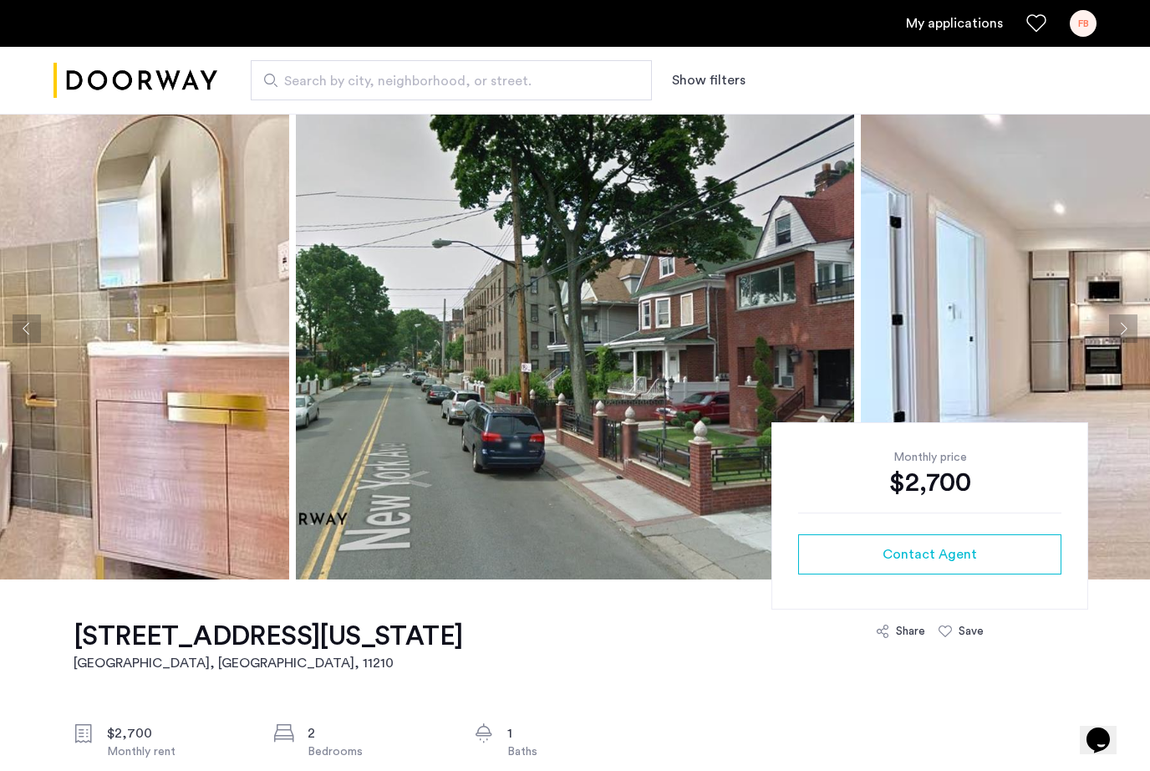
click at [1126, 335] on button "Next apartment" at bounding box center [1123, 328] width 28 height 28
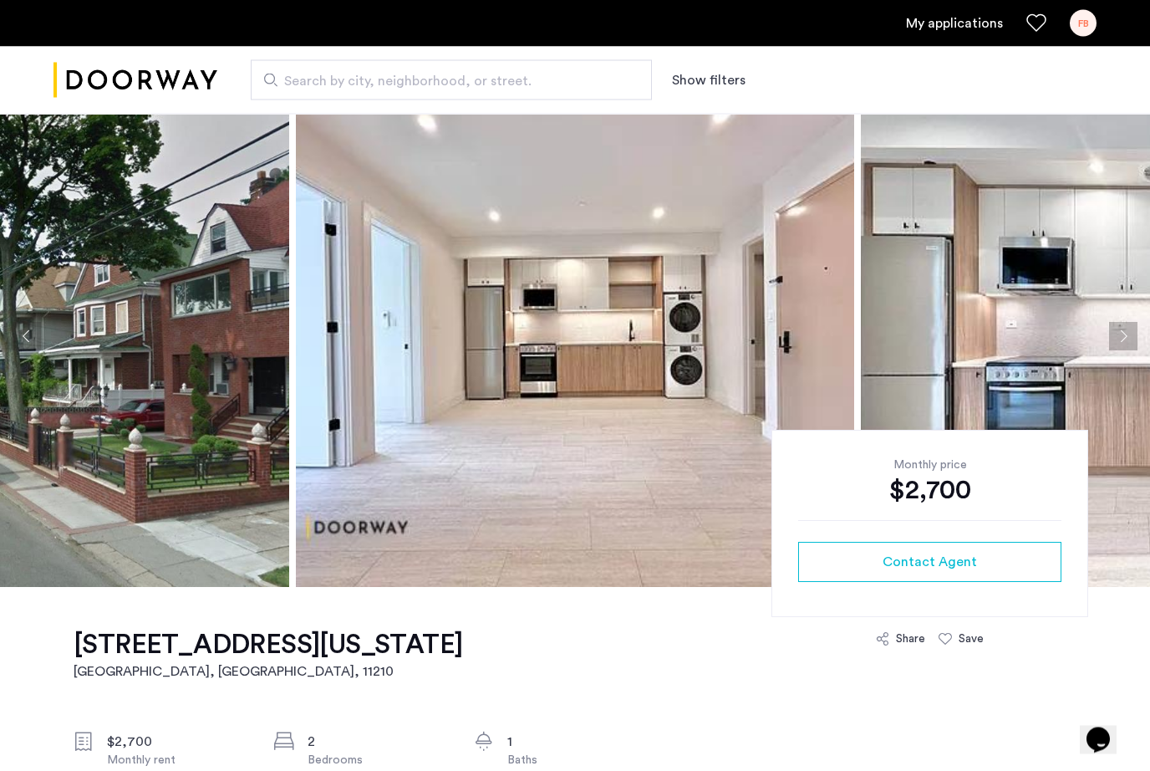
scroll to position [0, 0]
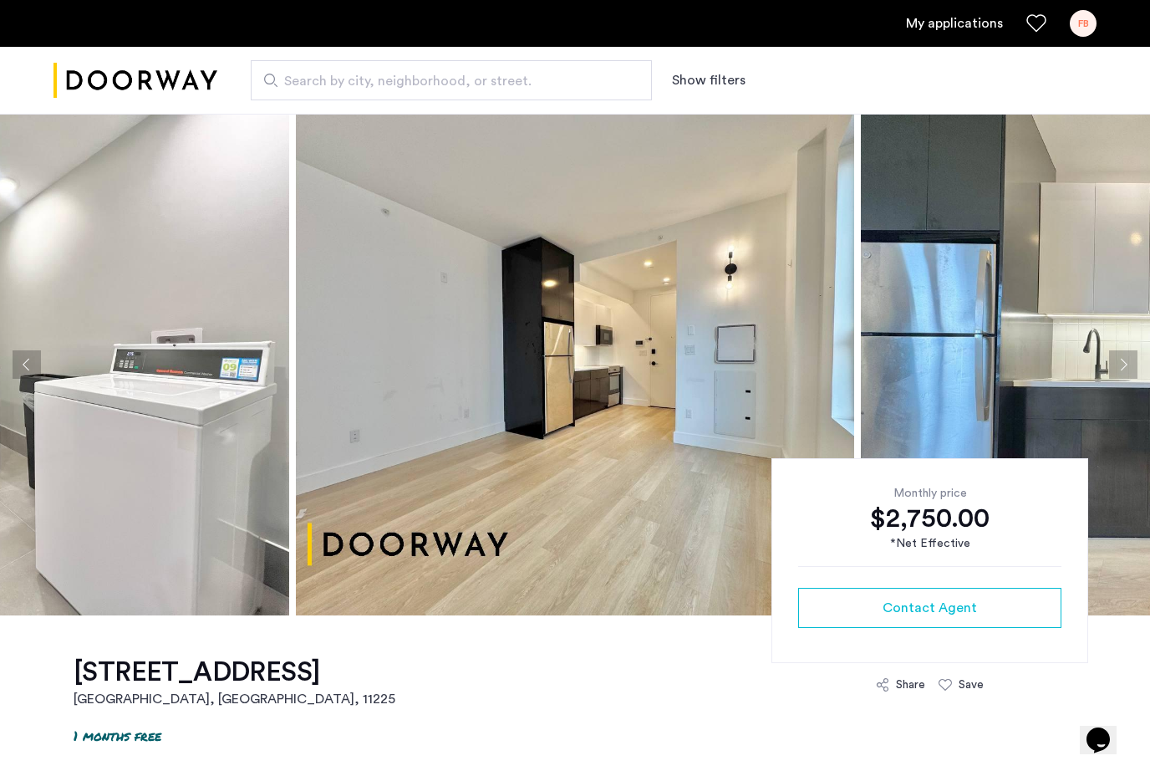
click at [1125, 369] on button "Next apartment" at bounding box center [1123, 364] width 28 height 28
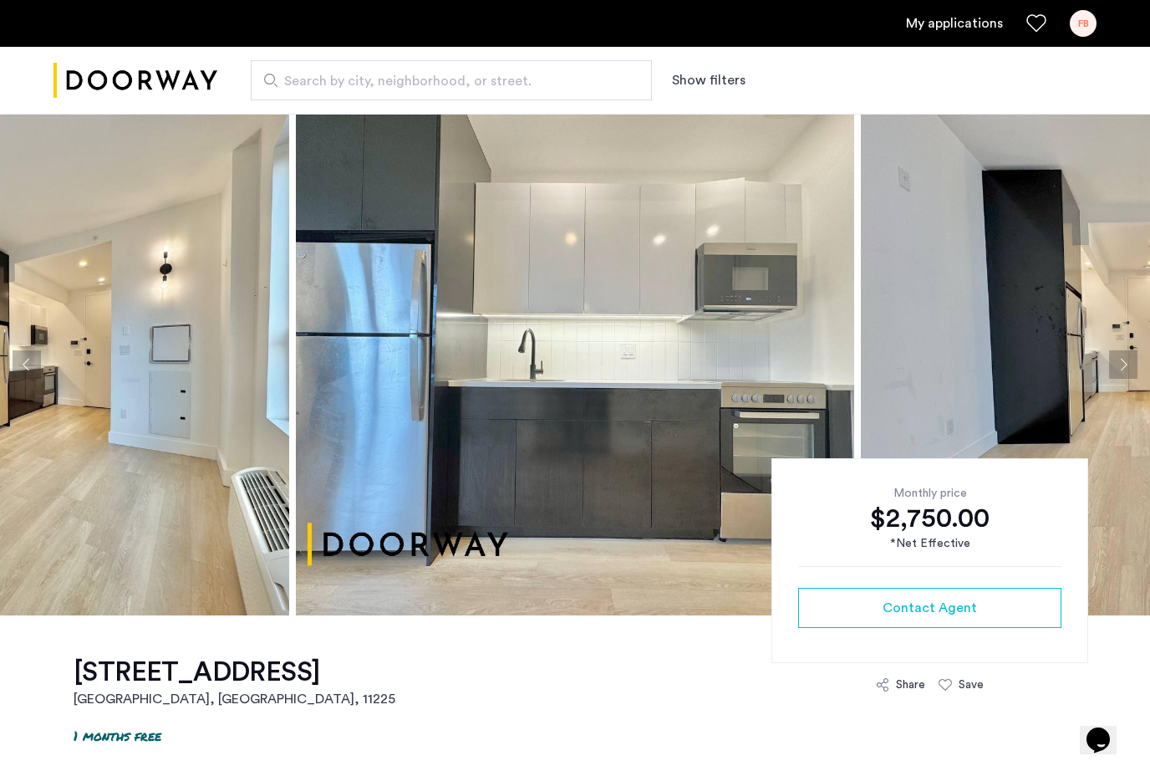
click at [1125, 370] on button "Next apartment" at bounding box center [1123, 364] width 28 height 28
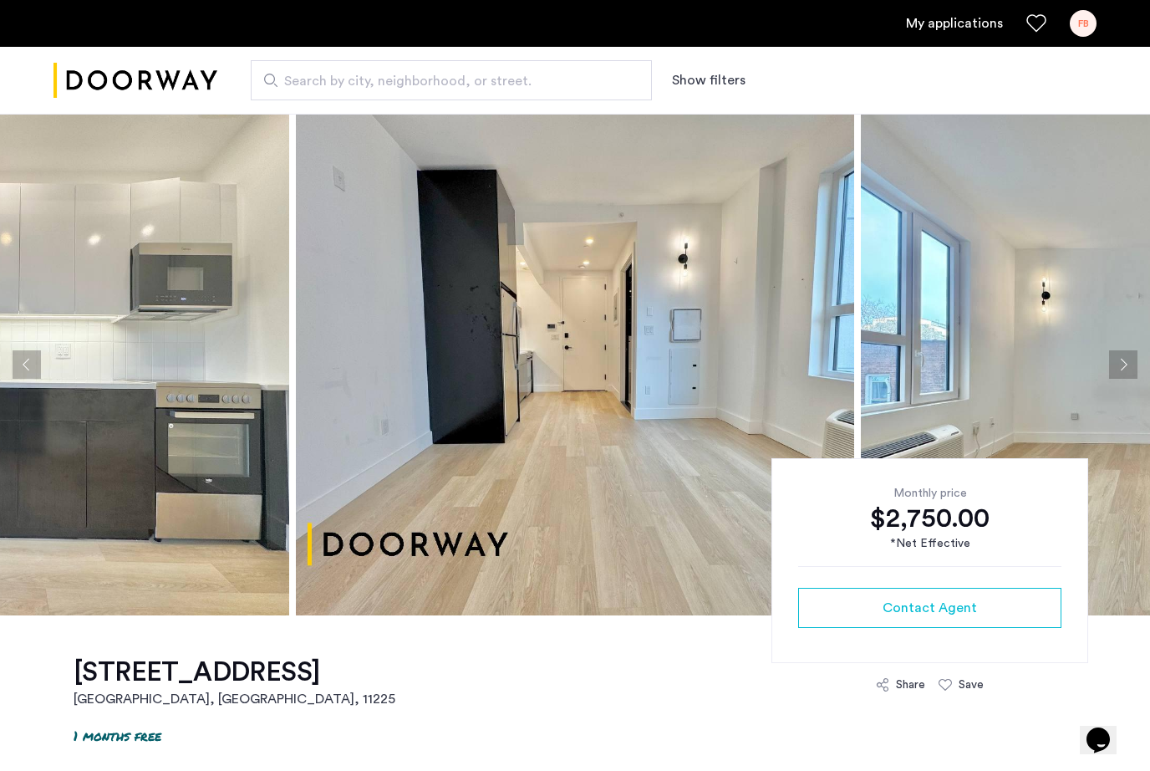
click at [1125, 370] on button "Next apartment" at bounding box center [1123, 364] width 28 height 28
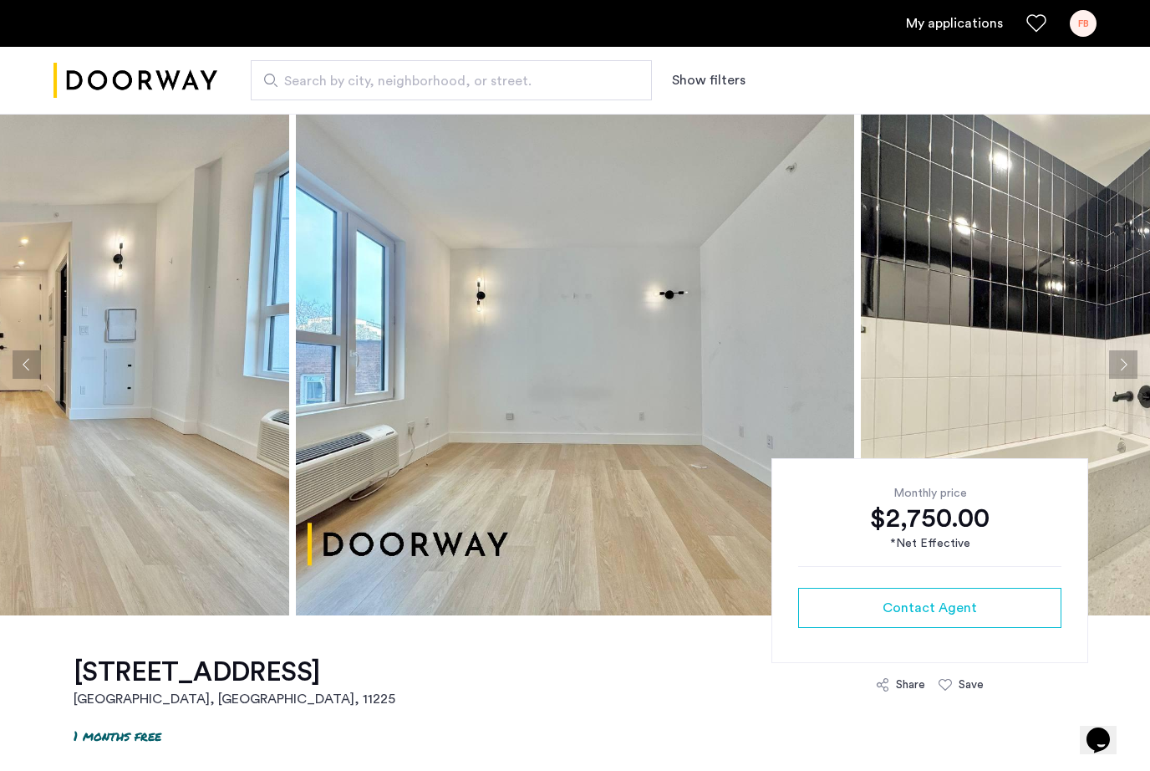
click at [1125, 371] on button "Next apartment" at bounding box center [1123, 364] width 28 height 28
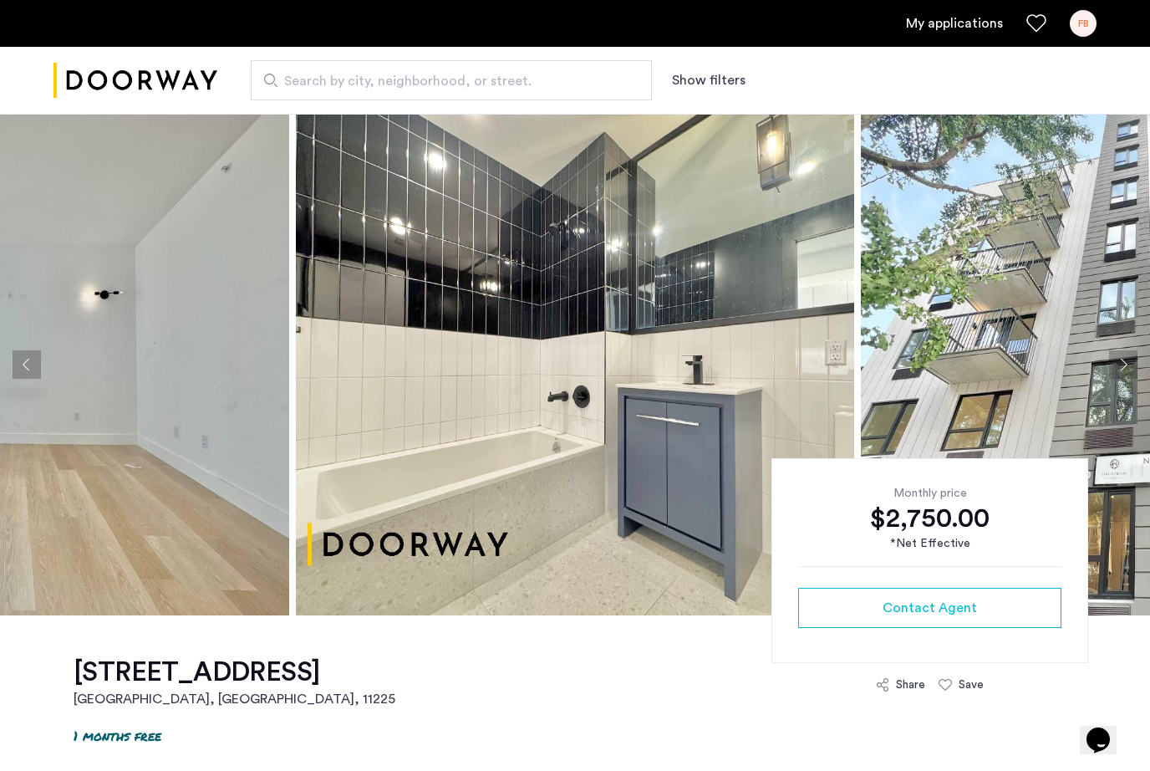
click at [1126, 371] on button "Next apartment" at bounding box center [1123, 364] width 28 height 28
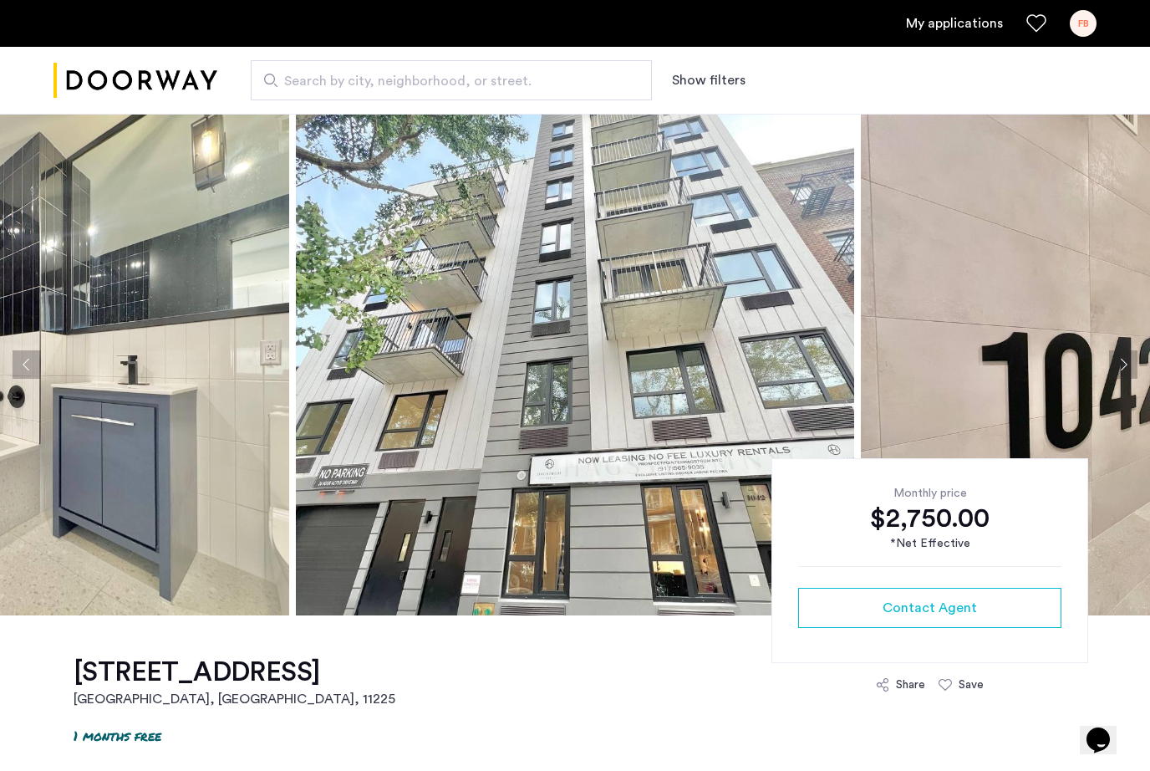
click at [1126, 372] on button "Next apartment" at bounding box center [1123, 364] width 28 height 28
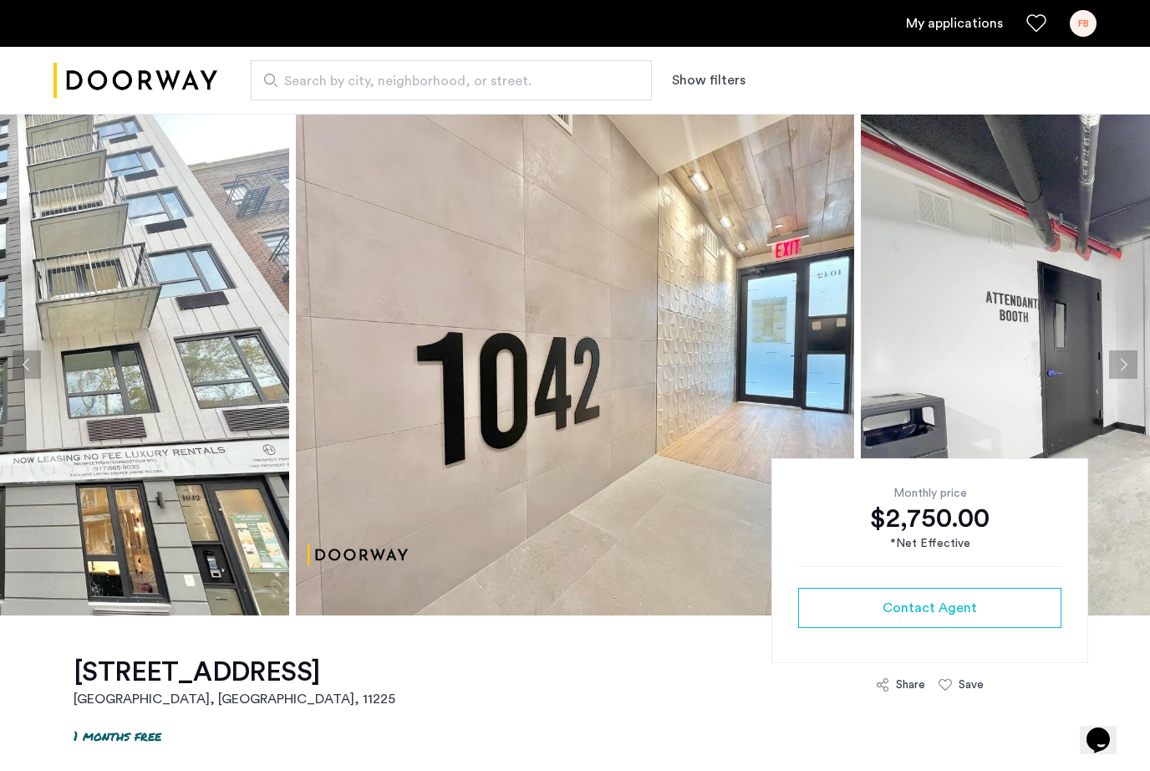
click at [1127, 373] on button "Next apartment" at bounding box center [1123, 364] width 28 height 28
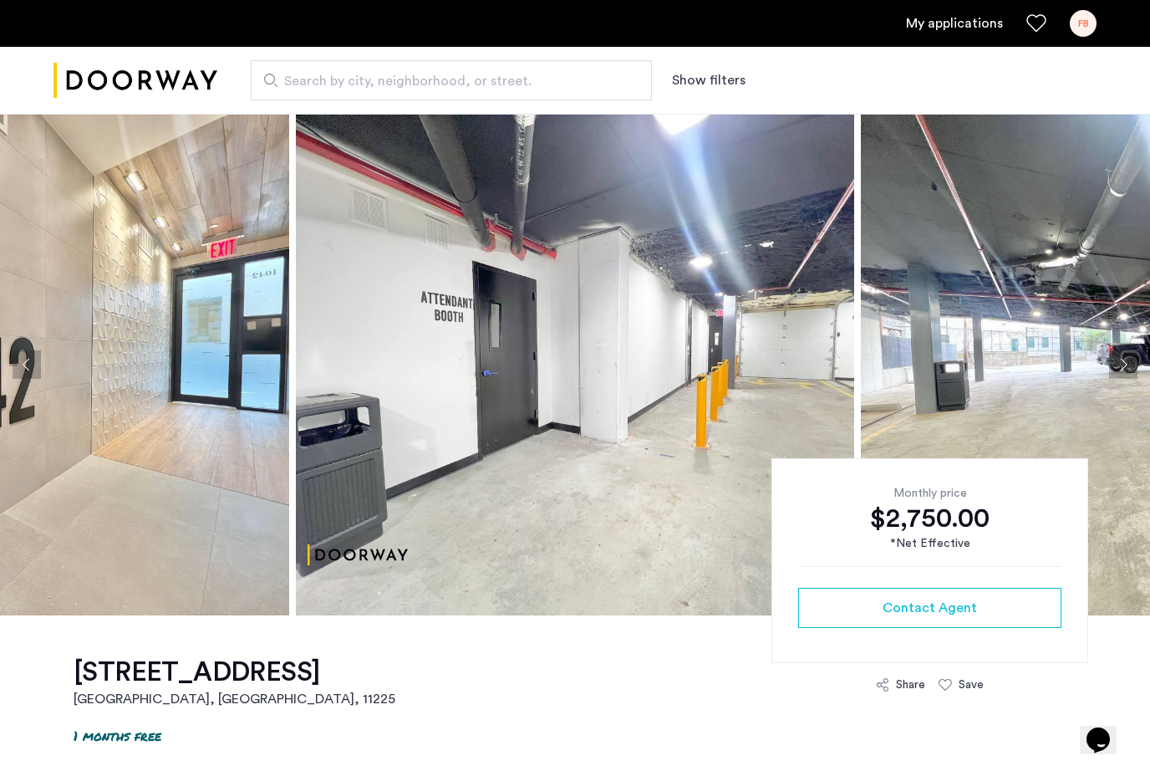
click at [1127, 373] on button "Next apartment" at bounding box center [1123, 364] width 28 height 28
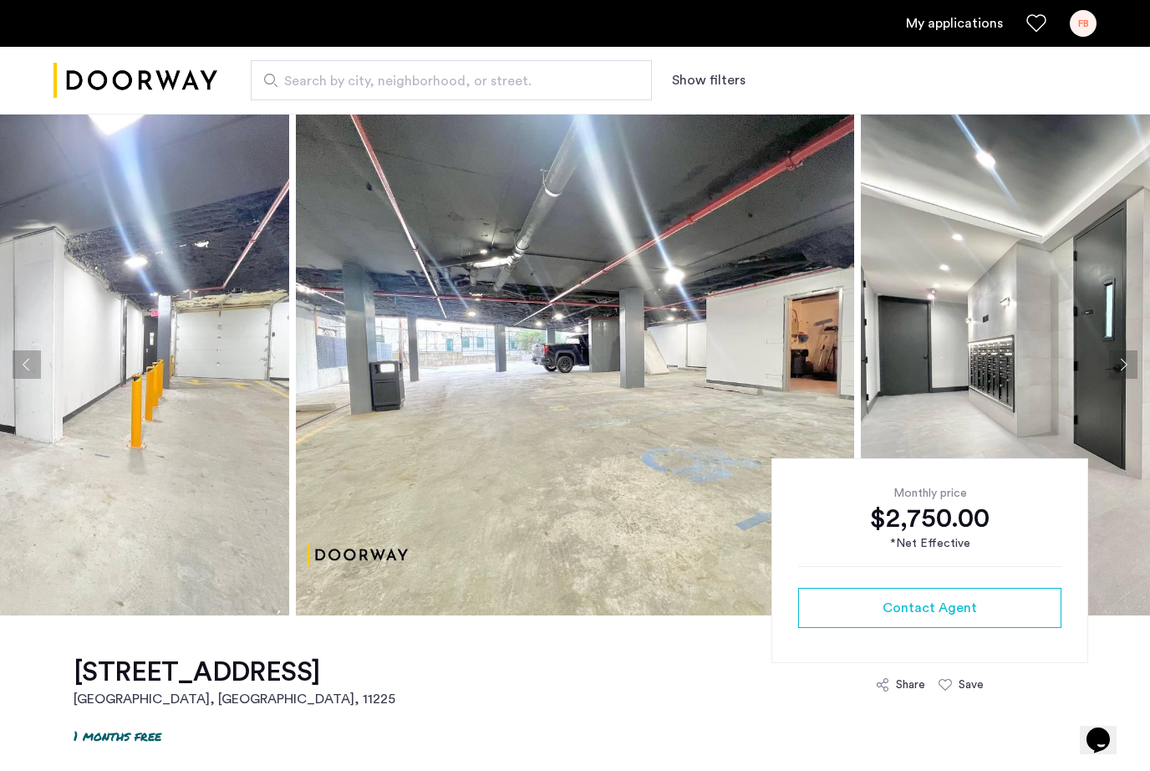
click at [1127, 374] on button "Next apartment" at bounding box center [1123, 364] width 28 height 28
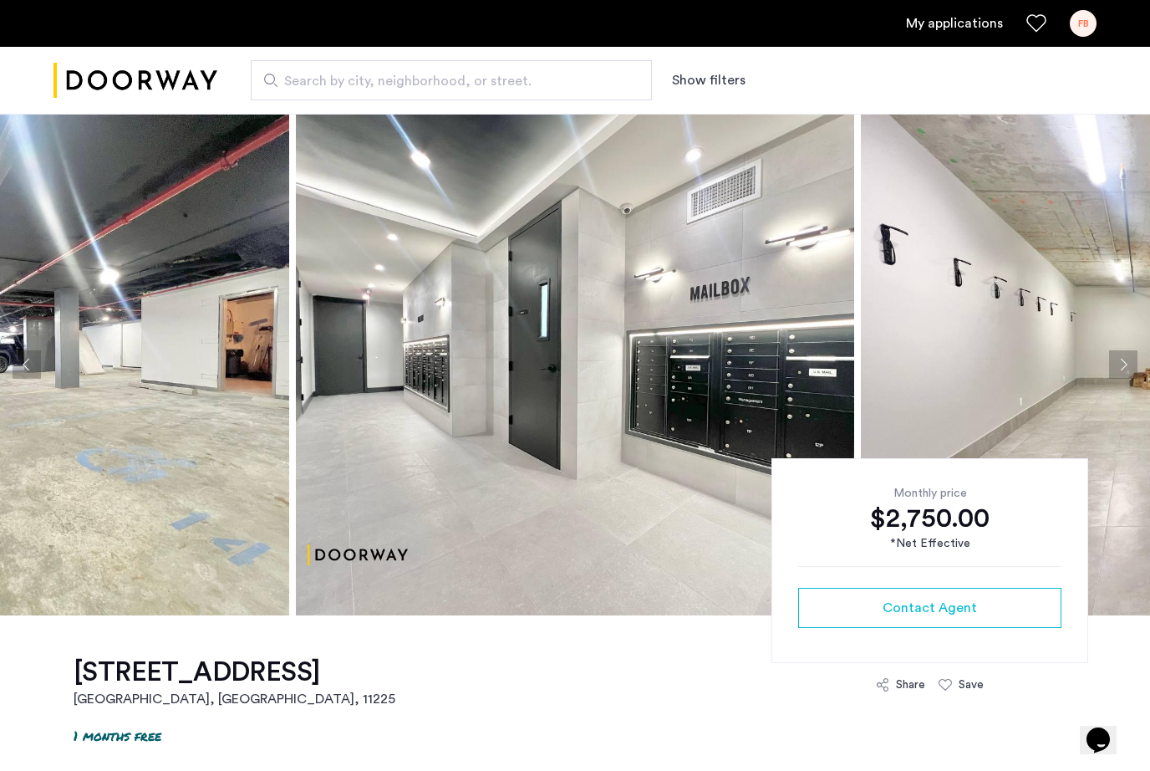
click at [1127, 374] on button "Next apartment" at bounding box center [1123, 364] width 28 height 28
